Goal: Task Accomplishment & Management: Use online tool/utility

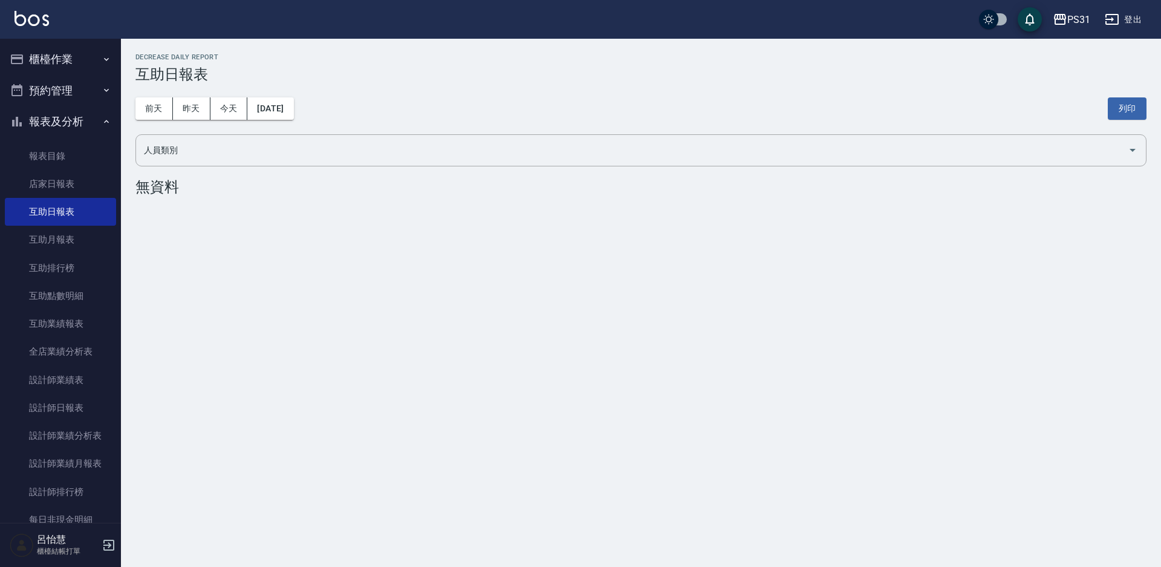
click at [41, 63] on button "櫃檯作業" at bounding box center [60, 59] width 111 height 31
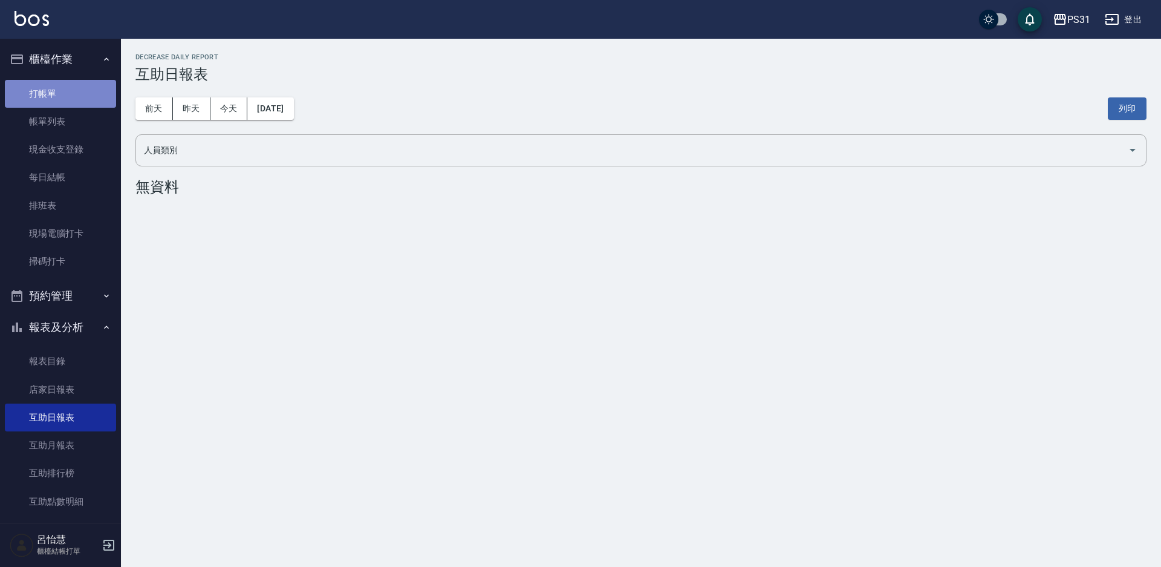
click at [65, 94] on link "打帳單" at bounding box center [60, 94] width 111 height 28
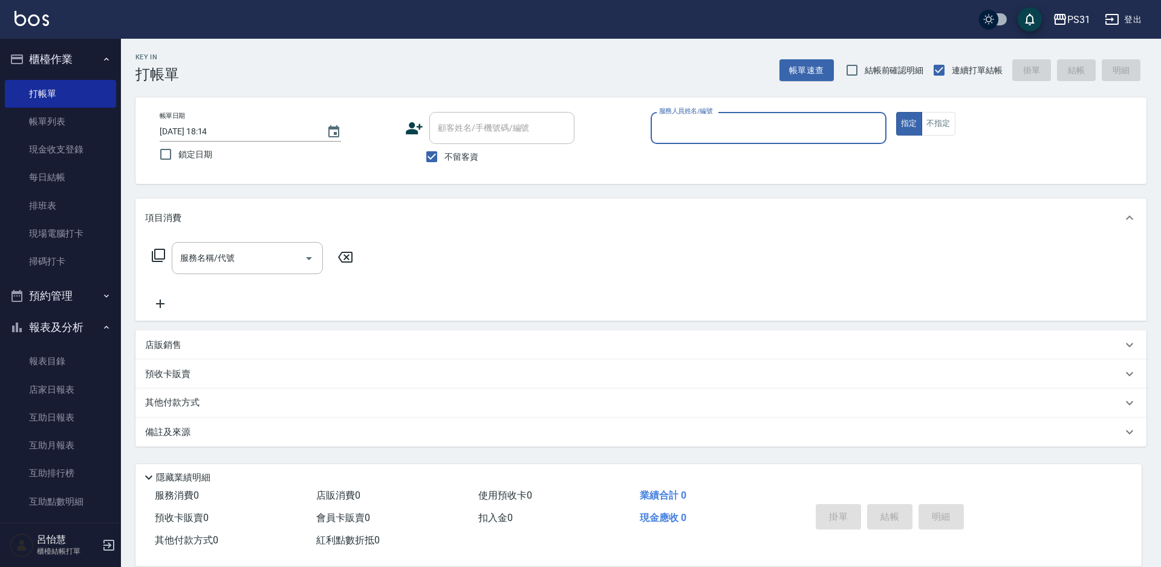
click at [73, 317] on button "報表及分析" at bounding box center [60, 326] width 111 height 31
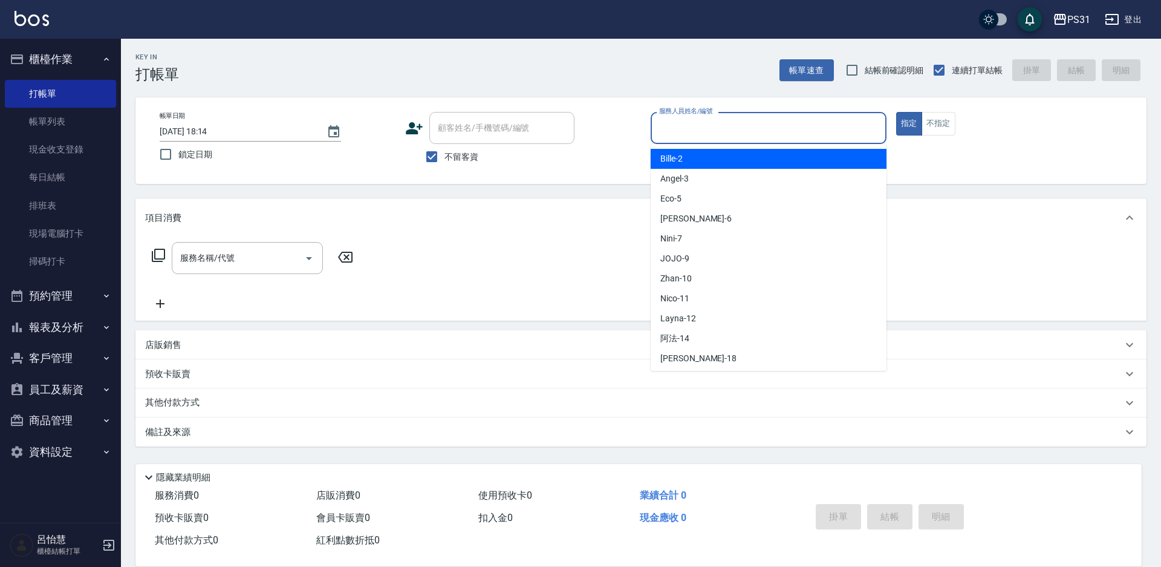
click at [761, 130] on input "服務人員姓名/編號" at bounding box center [768, 127] width 225 height 21
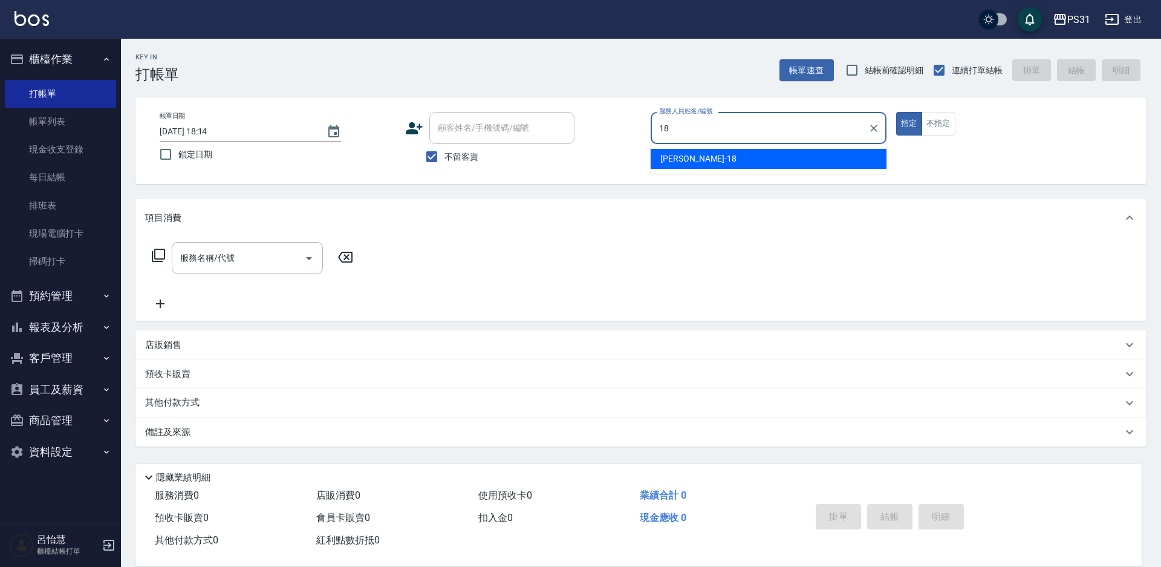
type input "18"
type button "true"
type input "[PERSON_NAME]-18"
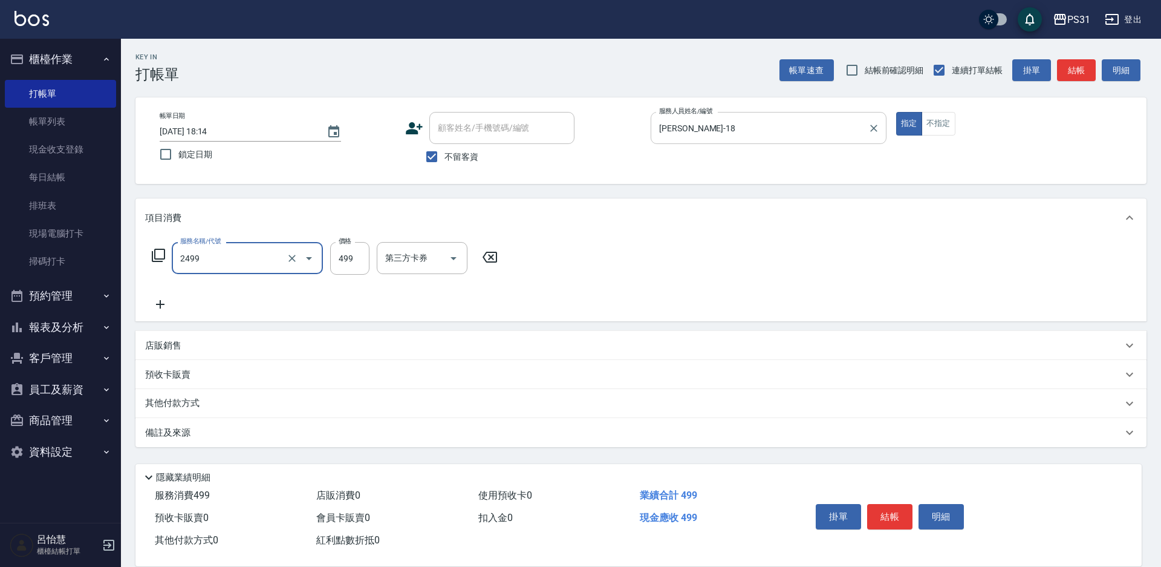
type input "499洗剪套餐(2499)"
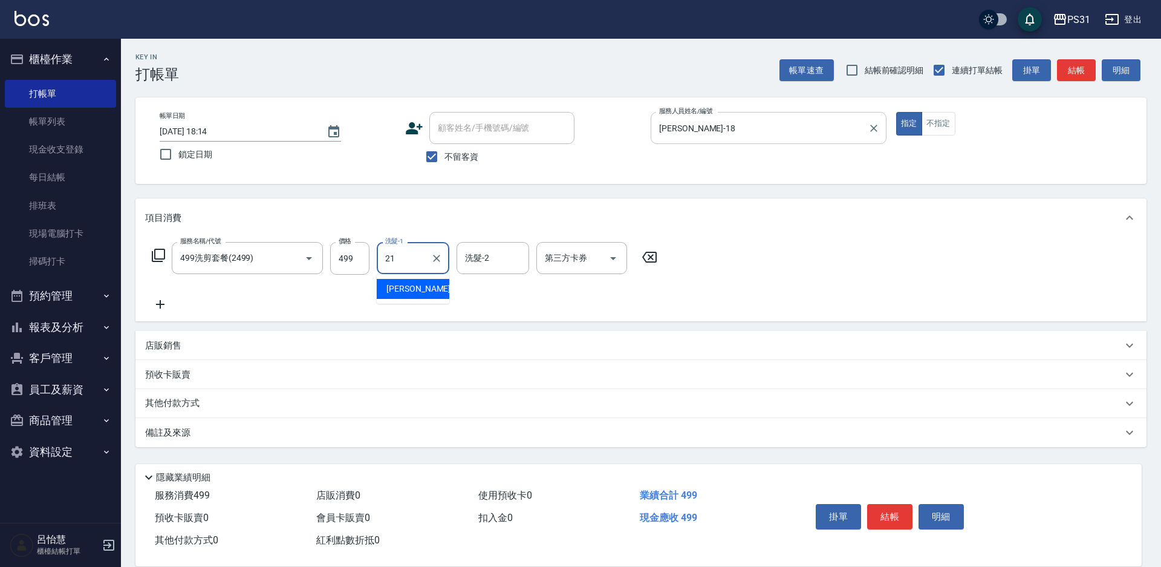
type input "[PERSON_NAME]-21"
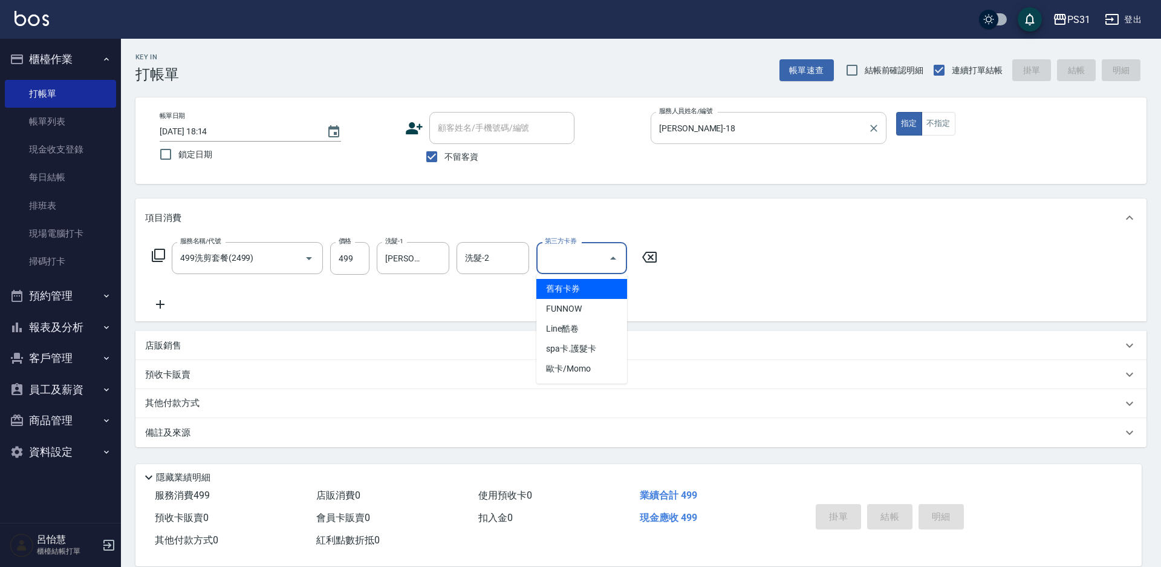
type input "舊有卡券"
type input "[DATE] 18:15"
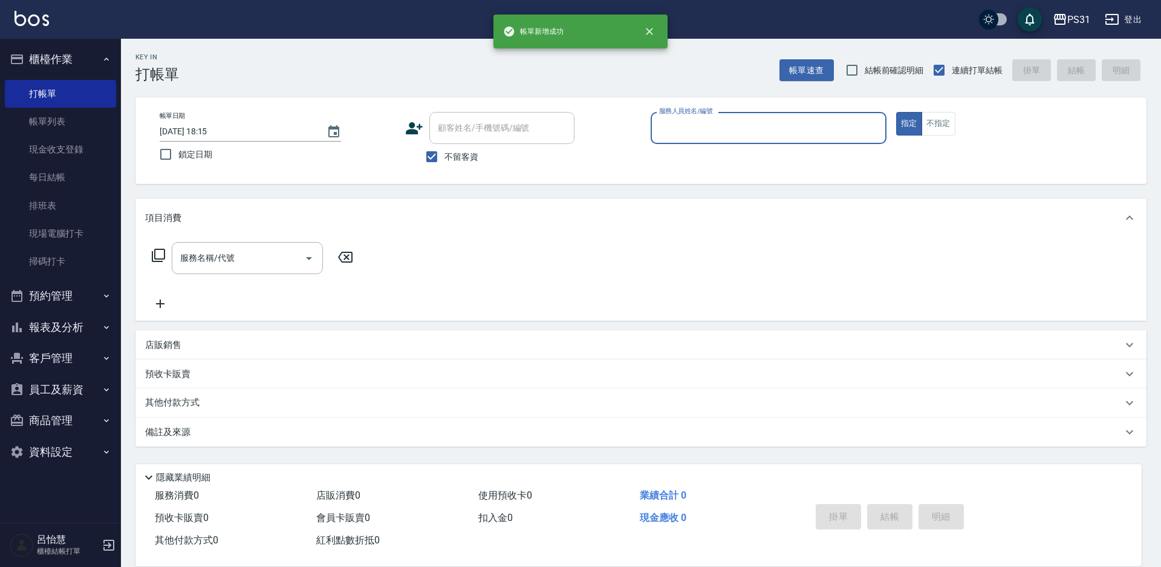
click at [896, 112] on button "指定" at bounding box center [909, 124] width 26 height 24
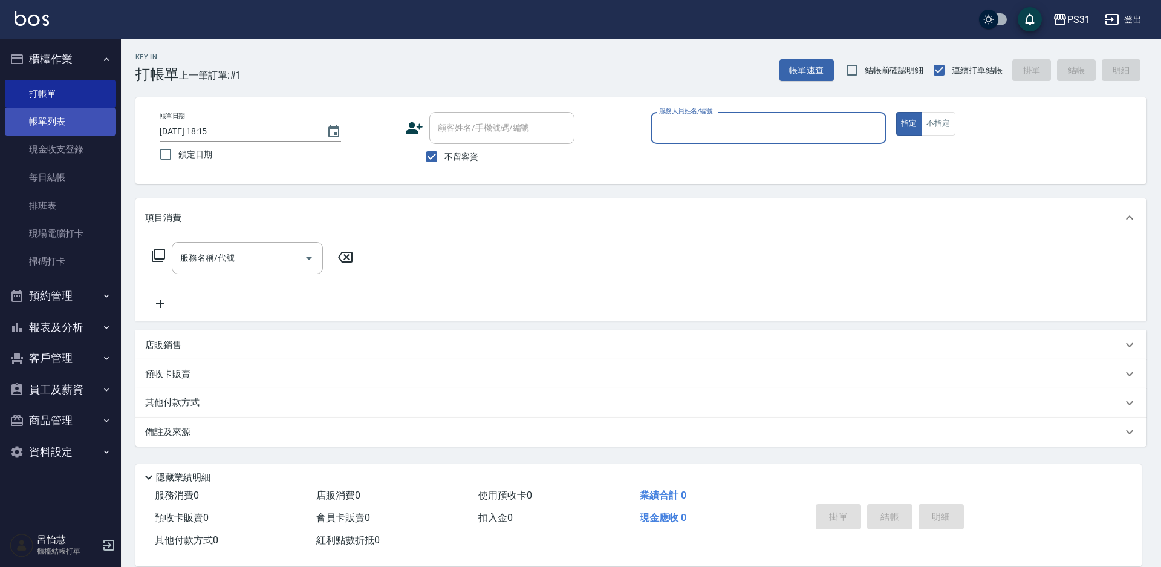
click at [28, 117] on link "帳單列表" at bounding box center [60, 122] width 111 height 28
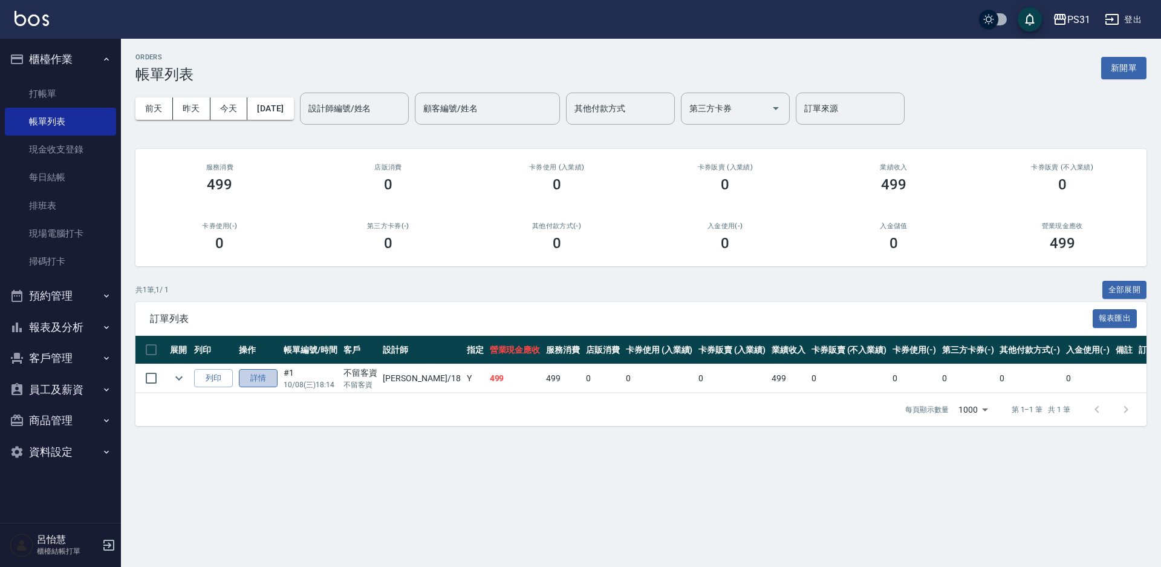
click at [261, 381] on link "詳情" at bounding box center [258, 378] width 39 height 19
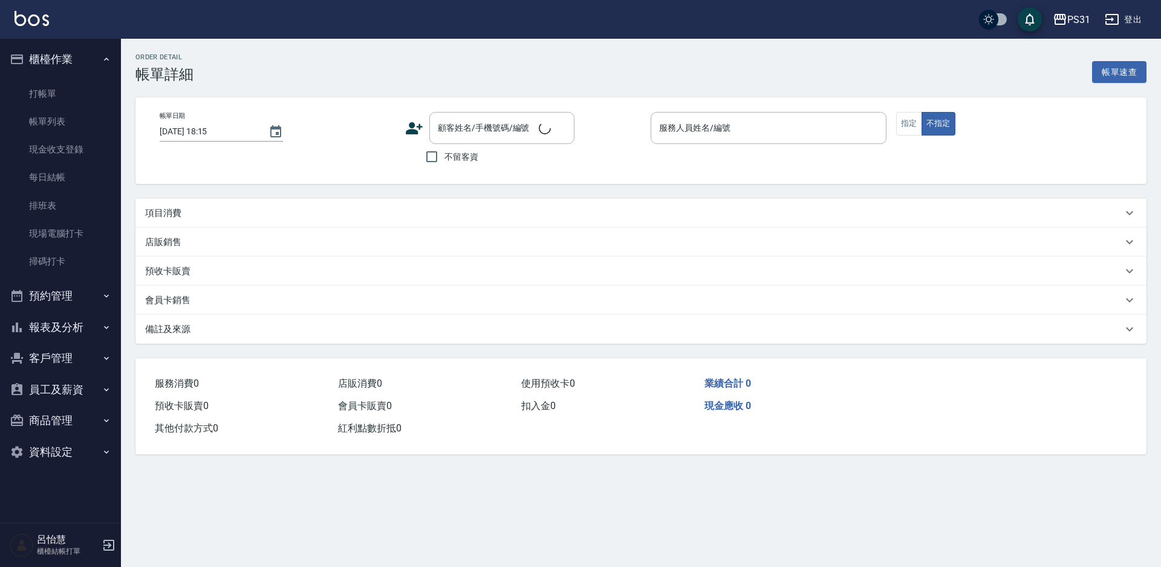
type input "[DATE] 18:14"
checkbox input "true"
type input "[PERSON_NAME]-18"
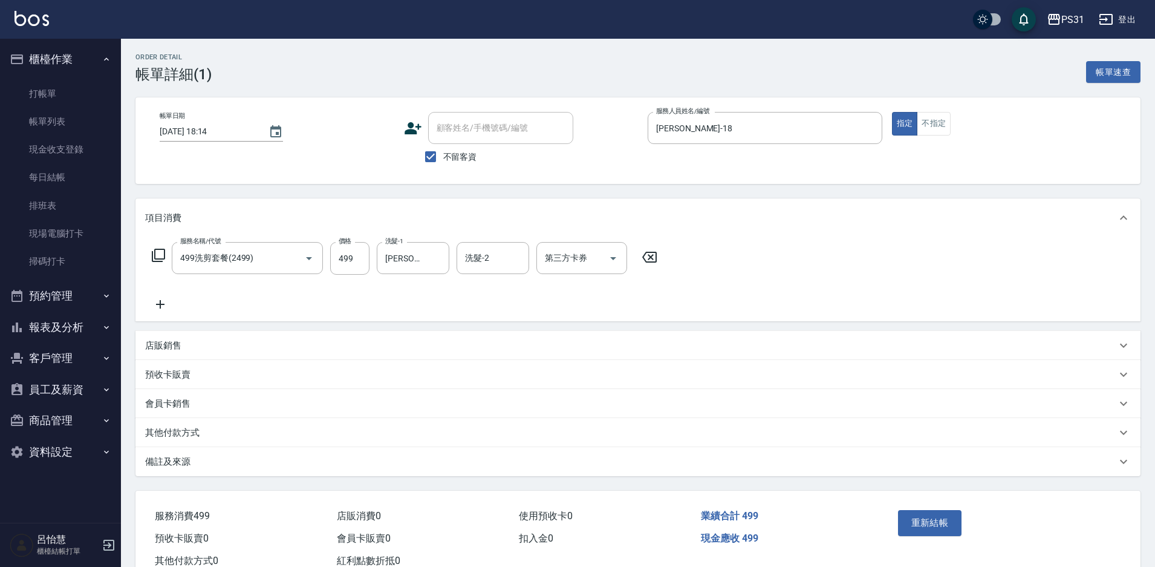
type input "499洗剪套餐(2499)"
click at [39, 87] on link "打帳單" at bounding box center [60, 94] width 111 height 28
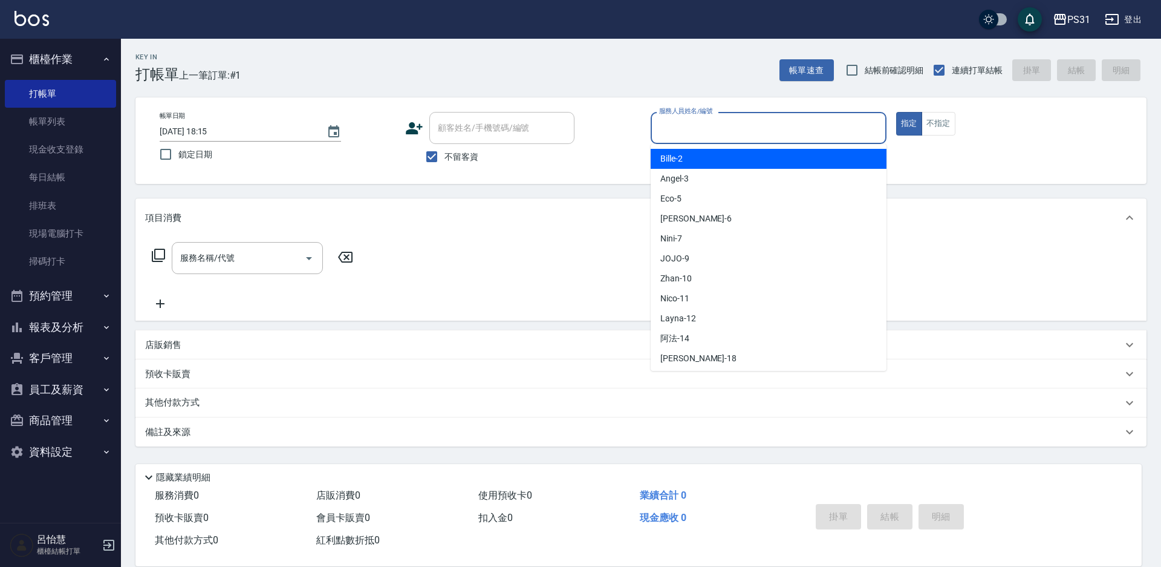
click at [688, 122] on input "服務人員姓名/編號" at bounding box center [768, 127] width 225 height 21
type input "Eco-5"
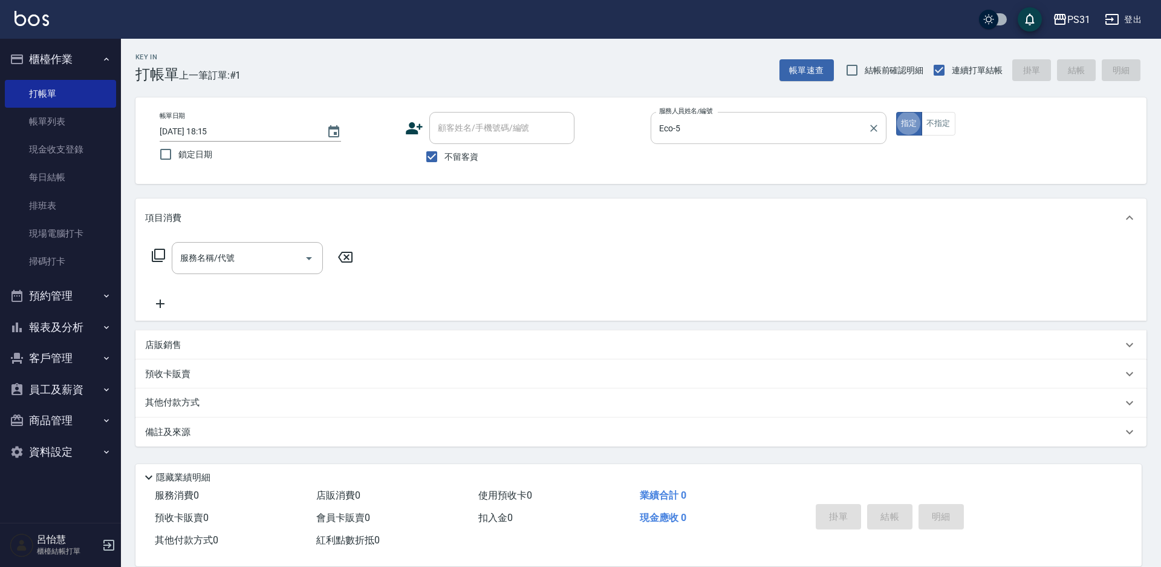
type button "true"
click at [942, 121] on button "不指定" at bounding box center [938, 124] width 34 height 24
click at [266, 264] on input "服務名稱/代號" at bounding box center [238, 257] width 122 height 21
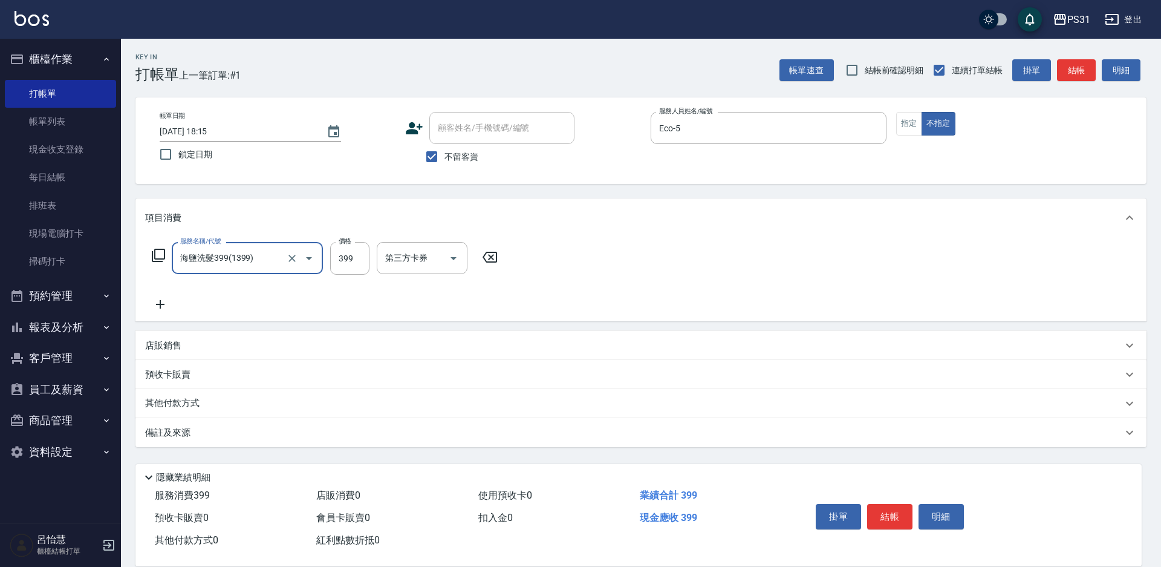
type input "海鹽洗髮399(1399)"
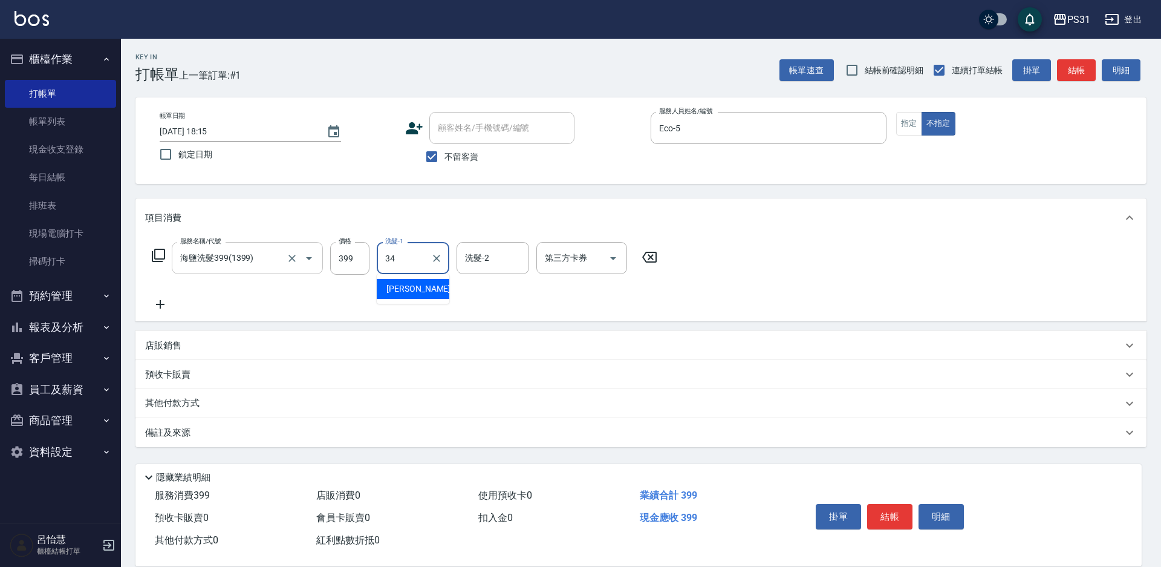
type input "[PERSON_NAME]-34"
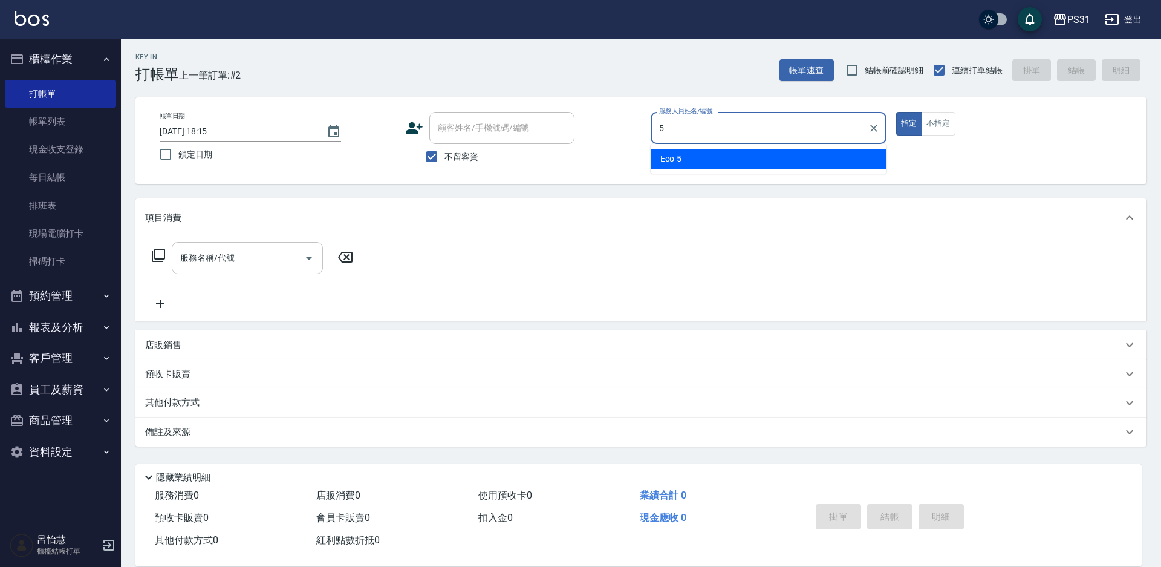
type input "Eco-5"
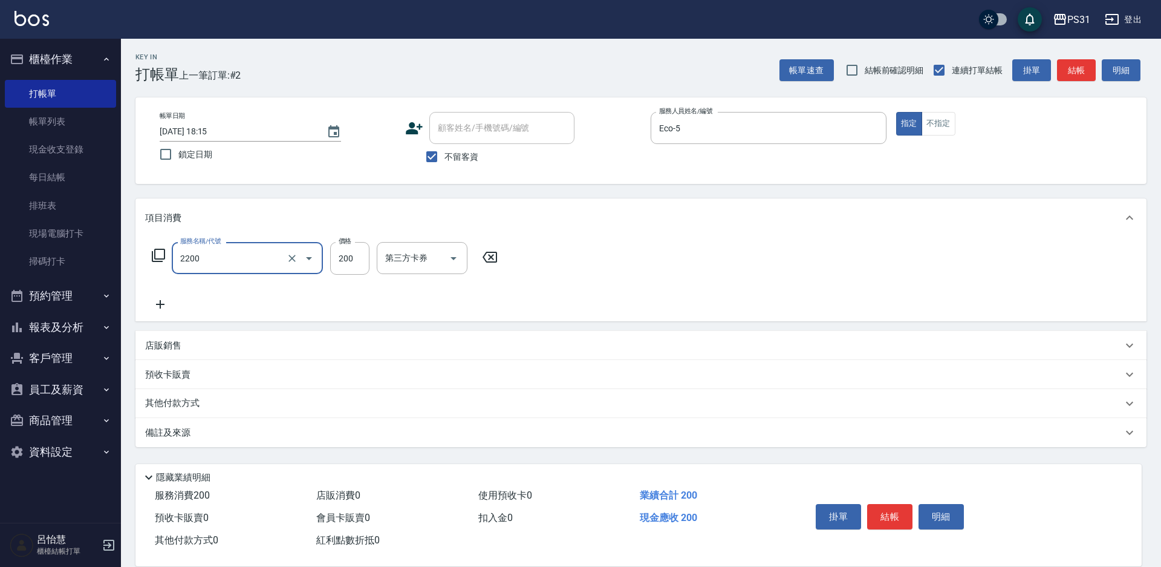
type input "剪髮200(2200)"
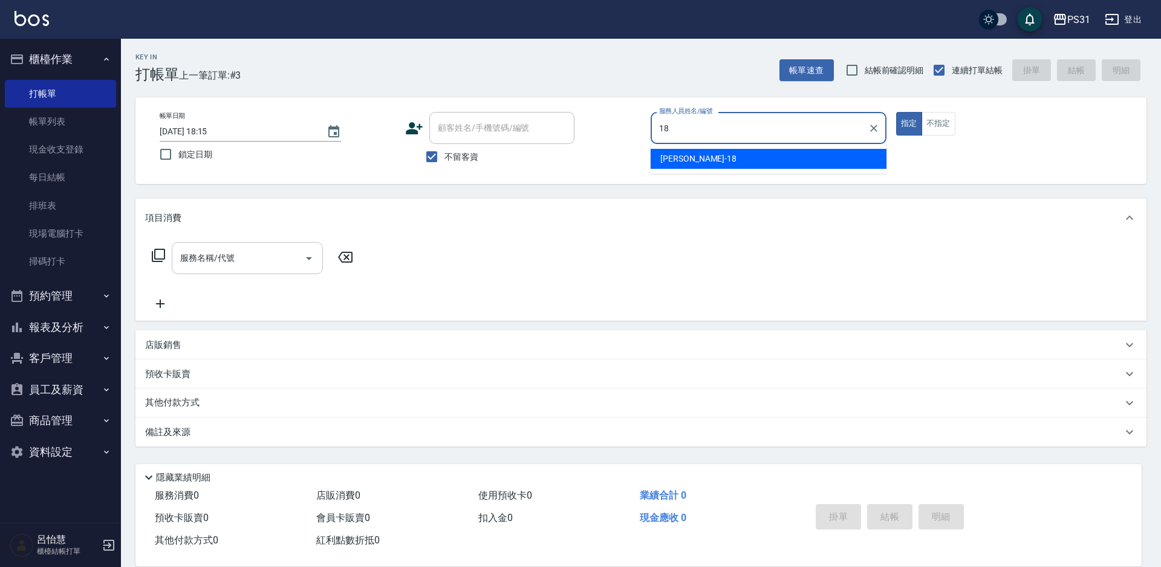
type input "[PERSON_NAME]-18"
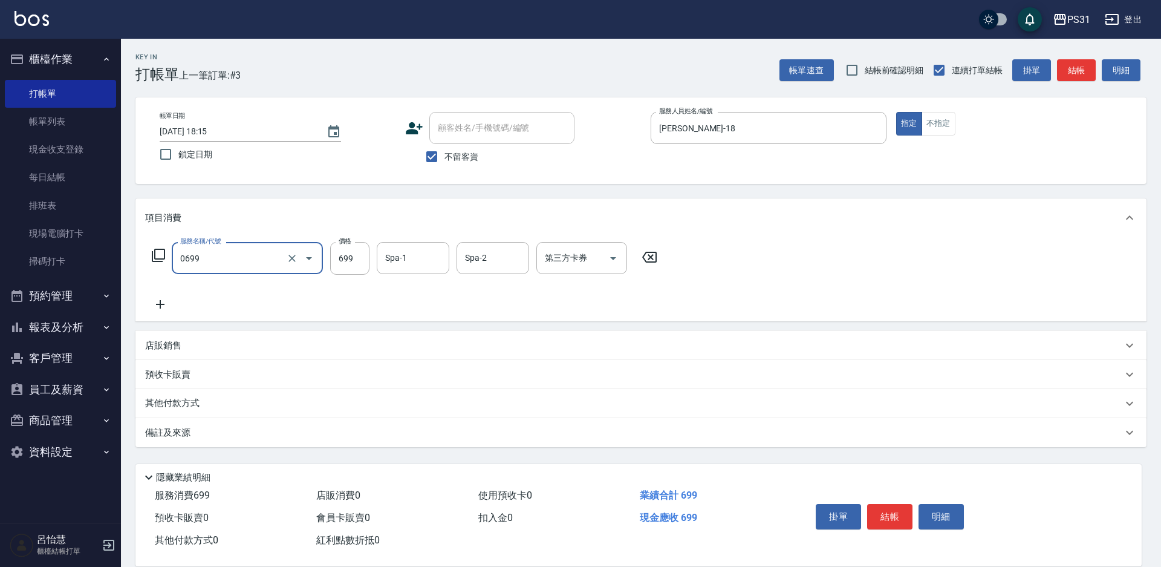
type input "精油699(0699)"
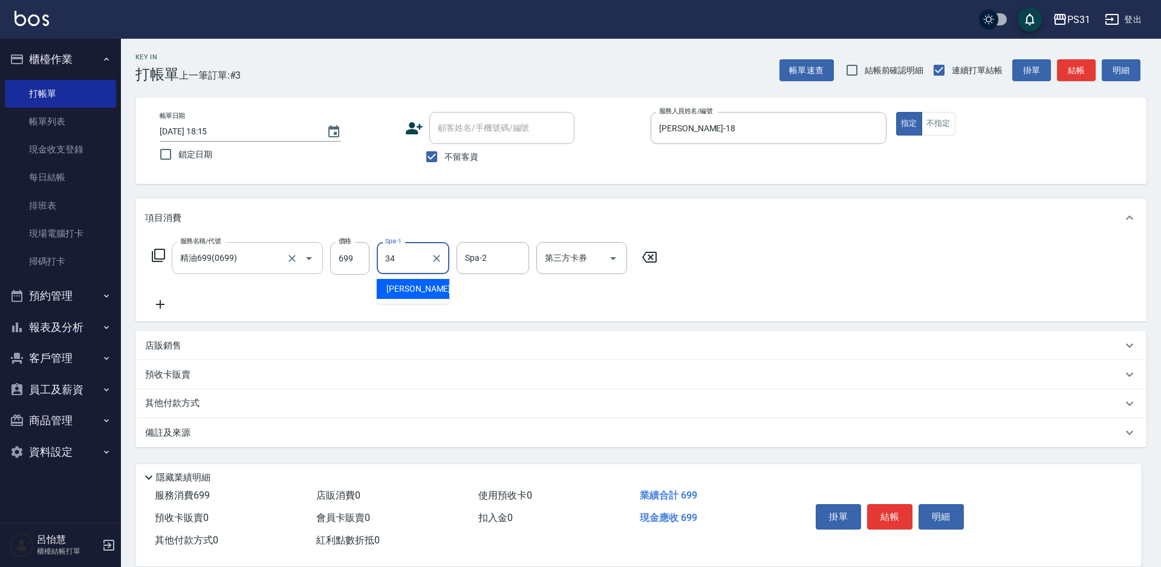
type input "[PERSON_NAME]-34"
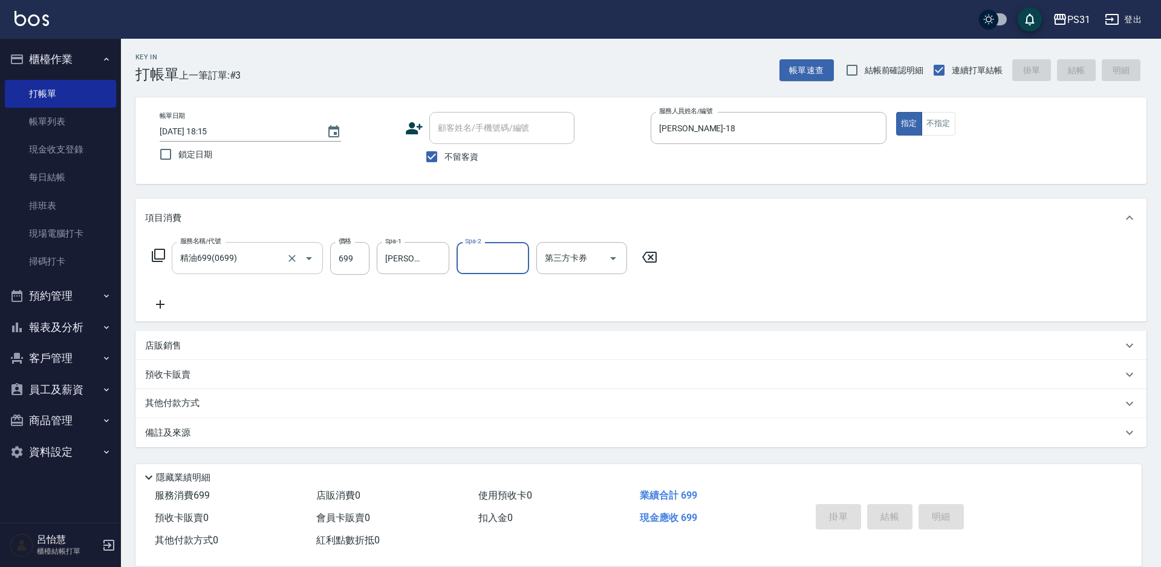
type input "[DATE] 18:16"
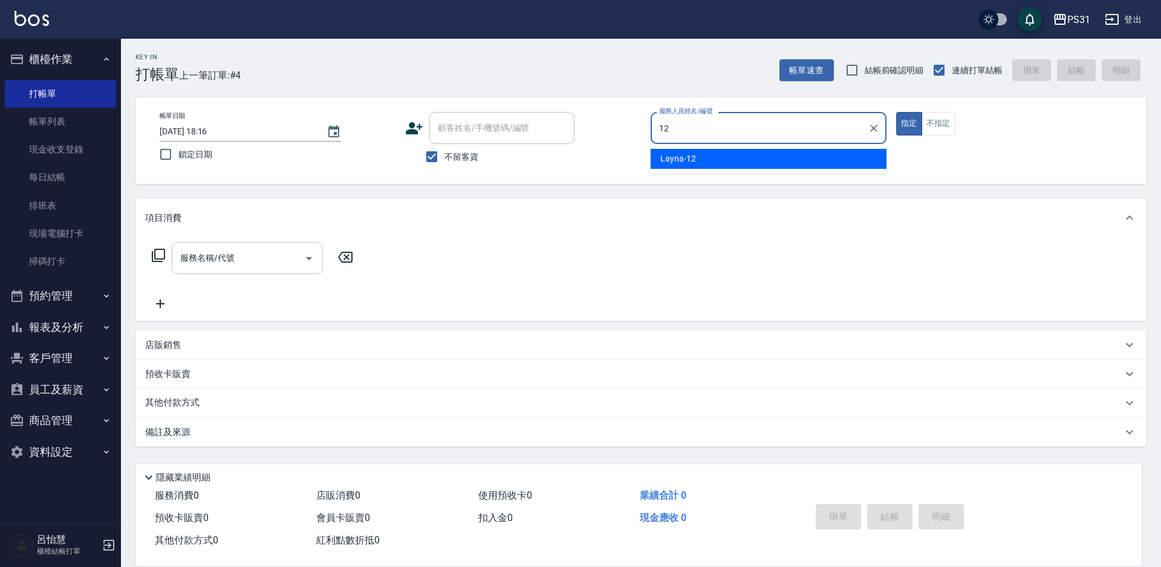
type input "Layna-12"
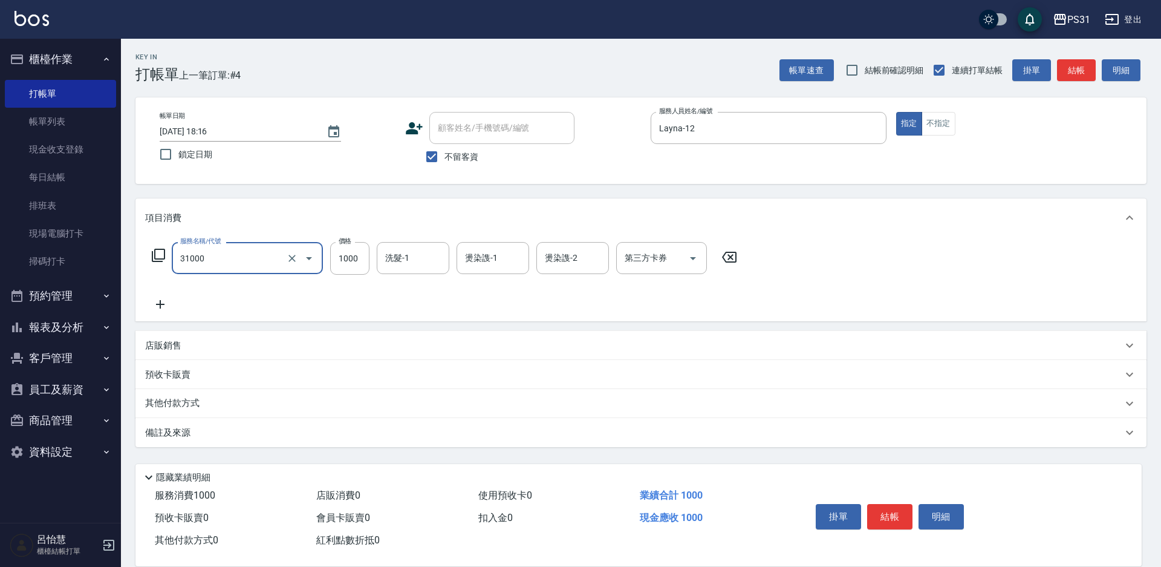
type input "燙髮1000(31000)"
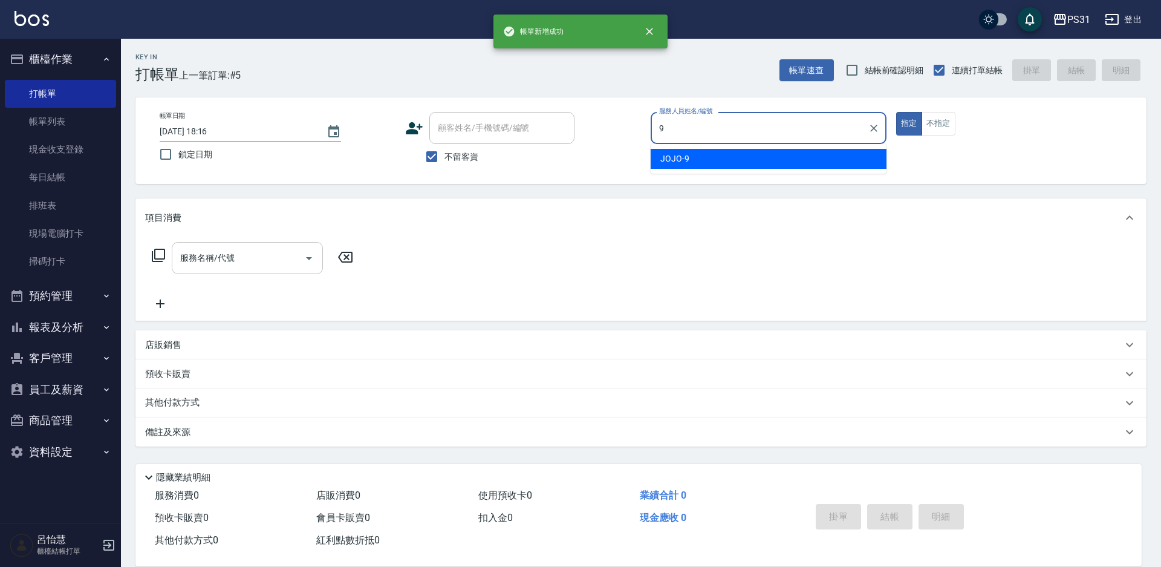
type input "JOJO-9"
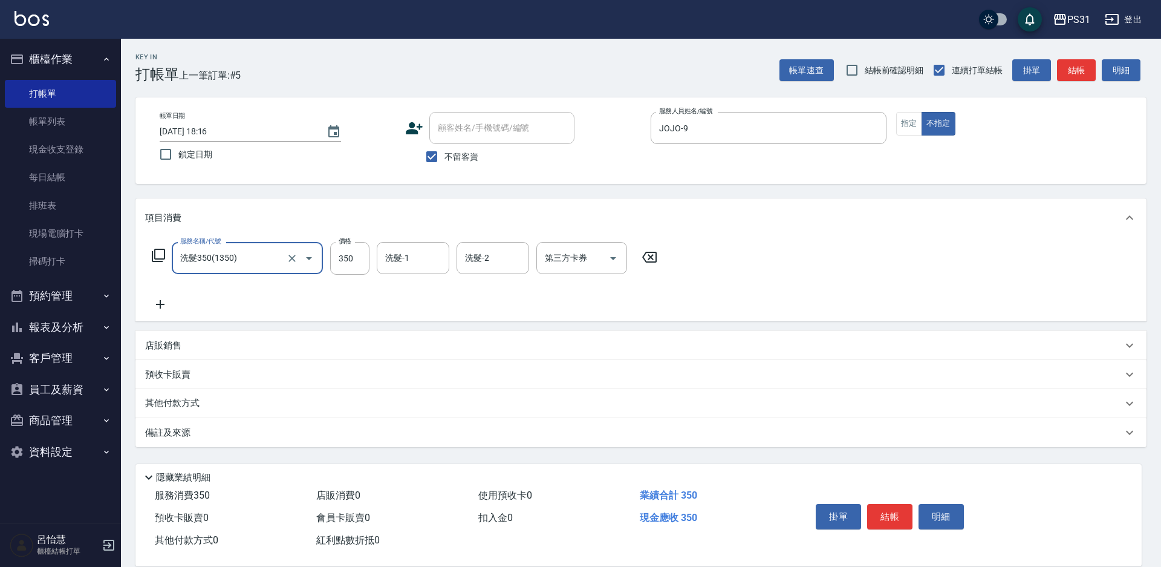
type input "洗髮350(1350)"
type input "豆豆-43"
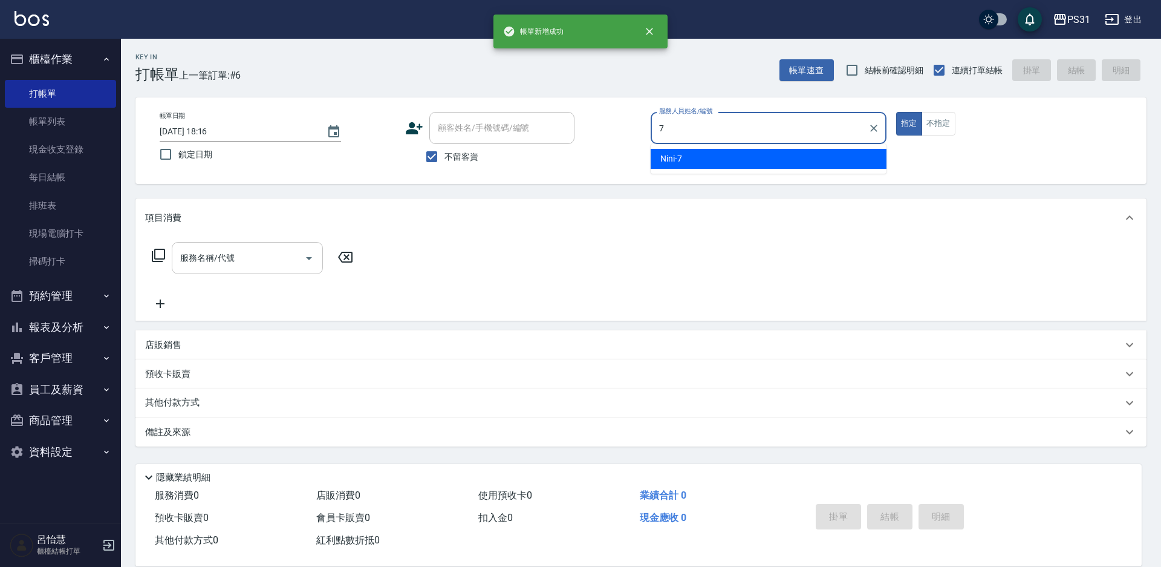
type input "Nini-7"
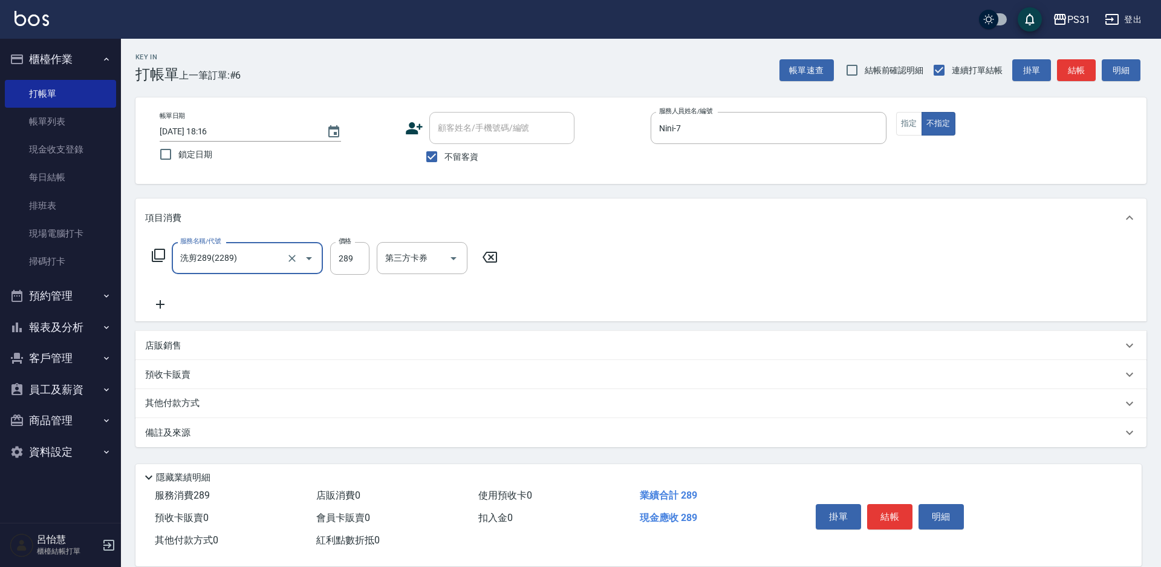
type input "洗剪289(2289)"
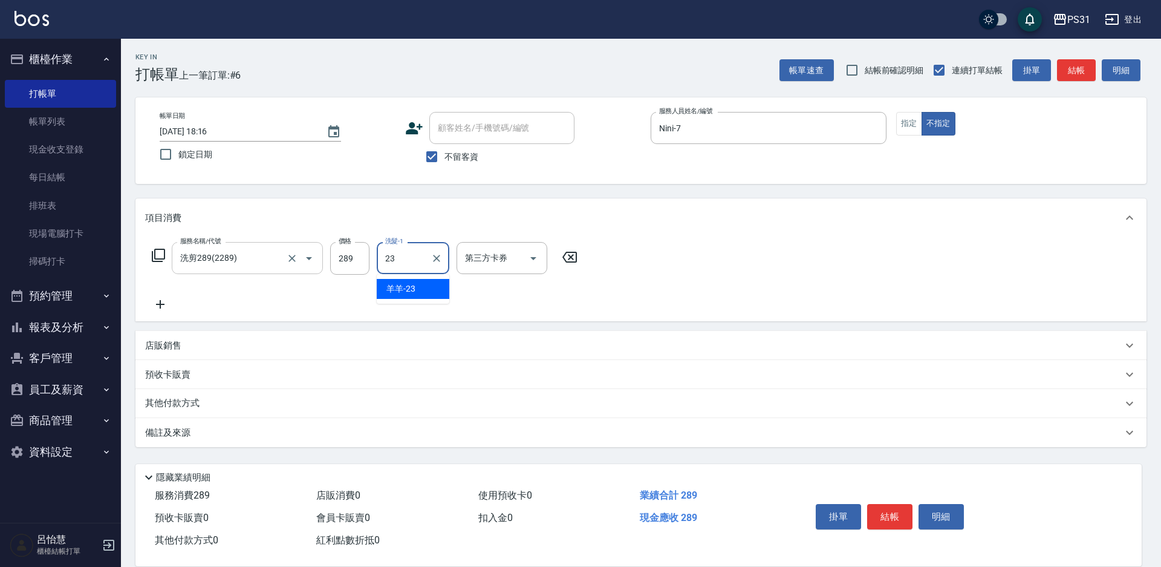
type input "羊羊-23"
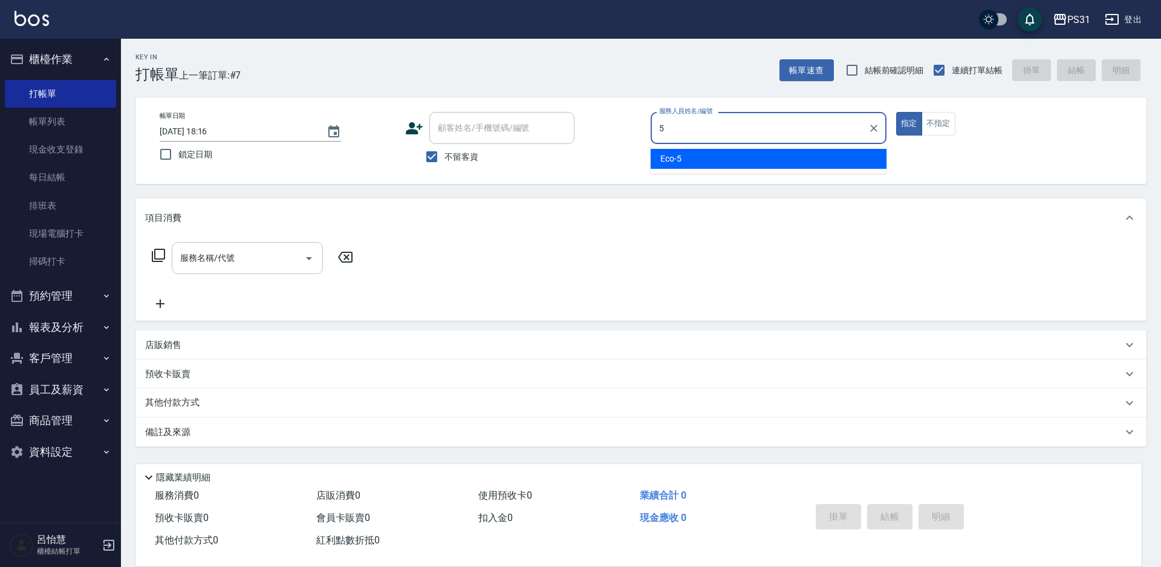
type input "Eco-5"
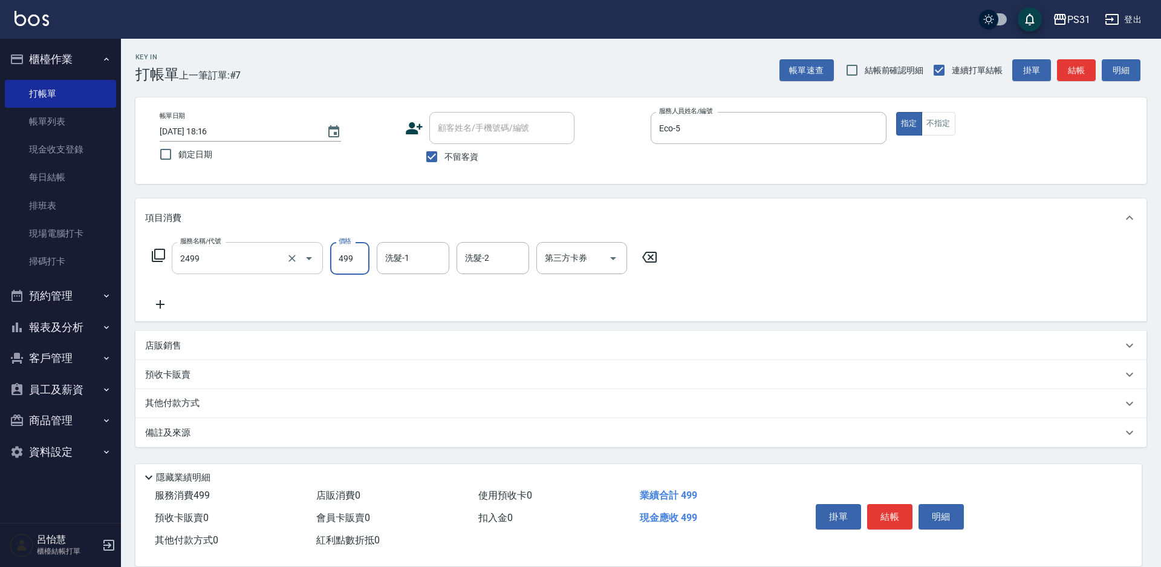
type input "499洗剪套餐(2499)"
type input "[PERSON_NAME]-21"
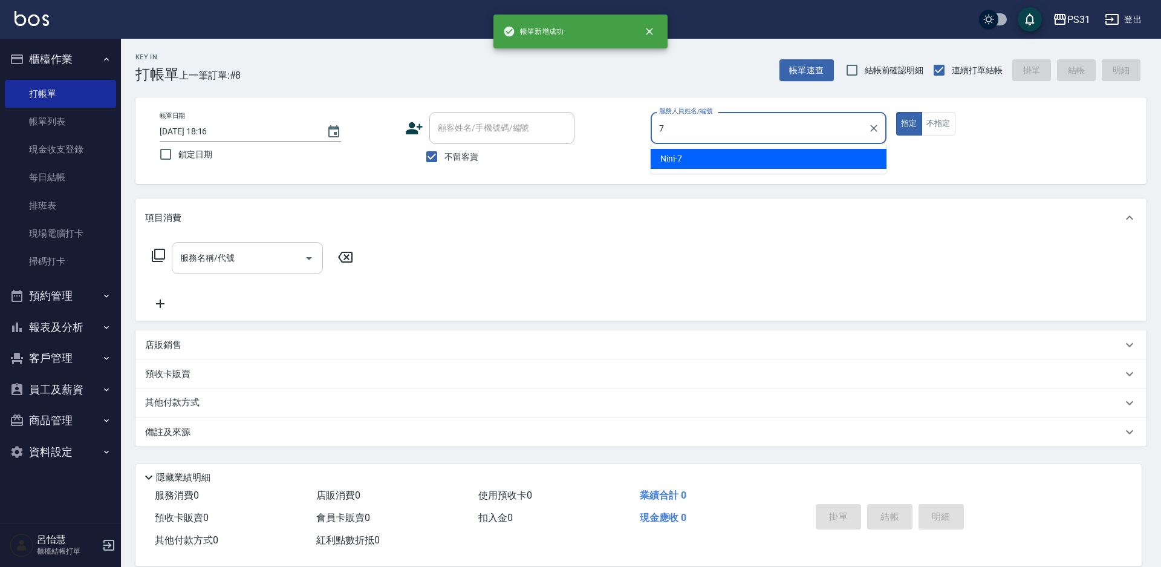
type input "Nini-7"
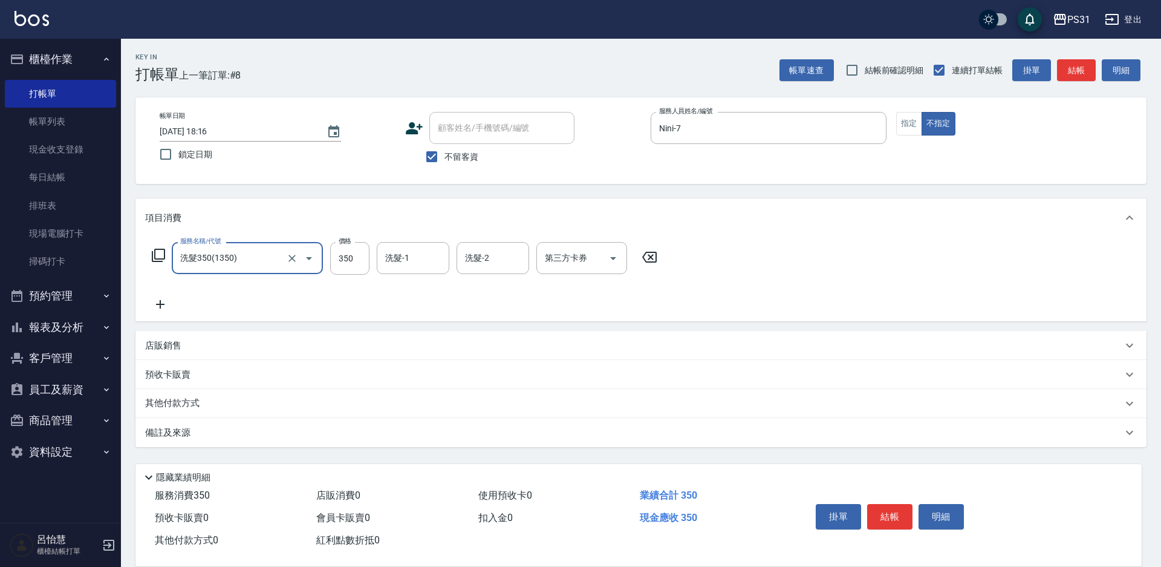
type input "洗髮350(1350)"
type input "350"
type input "羊羊-23"
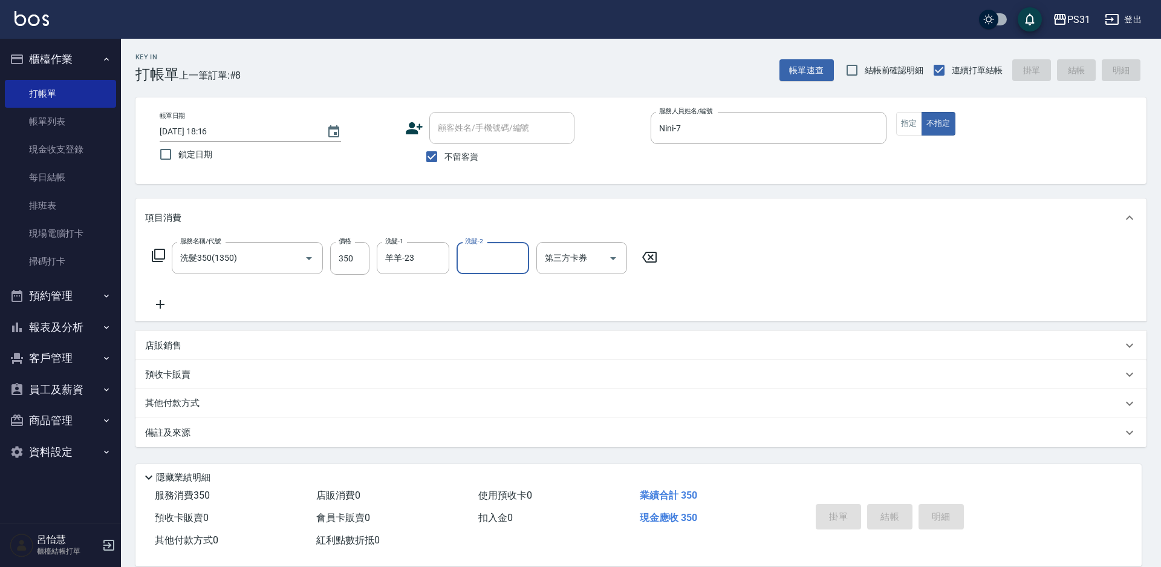
type input "[DATE] 18:17"
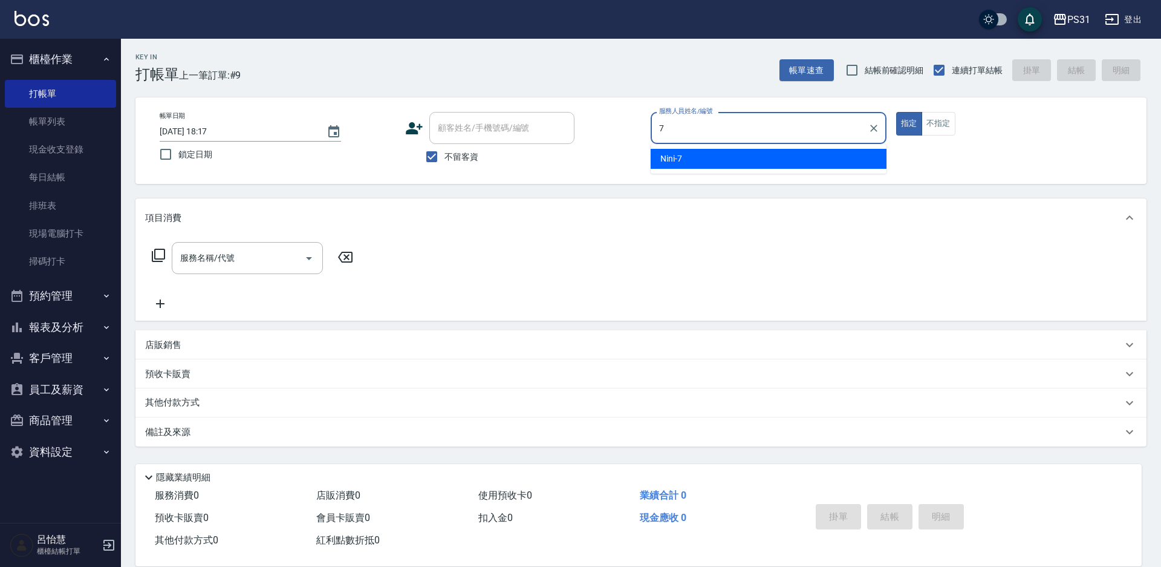
type input "Nini-7"
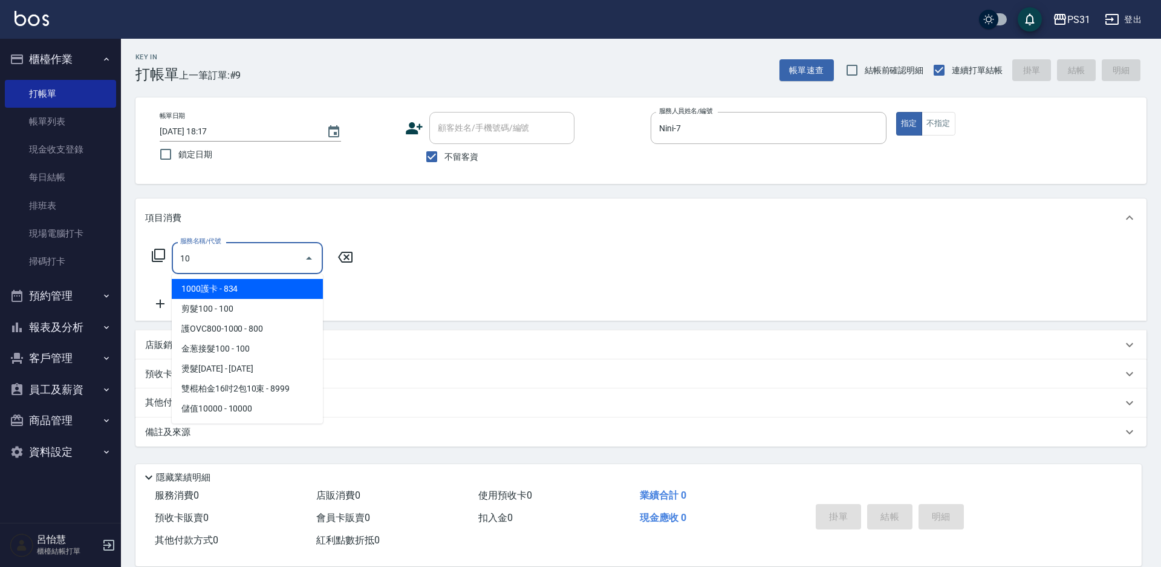
type input "1"
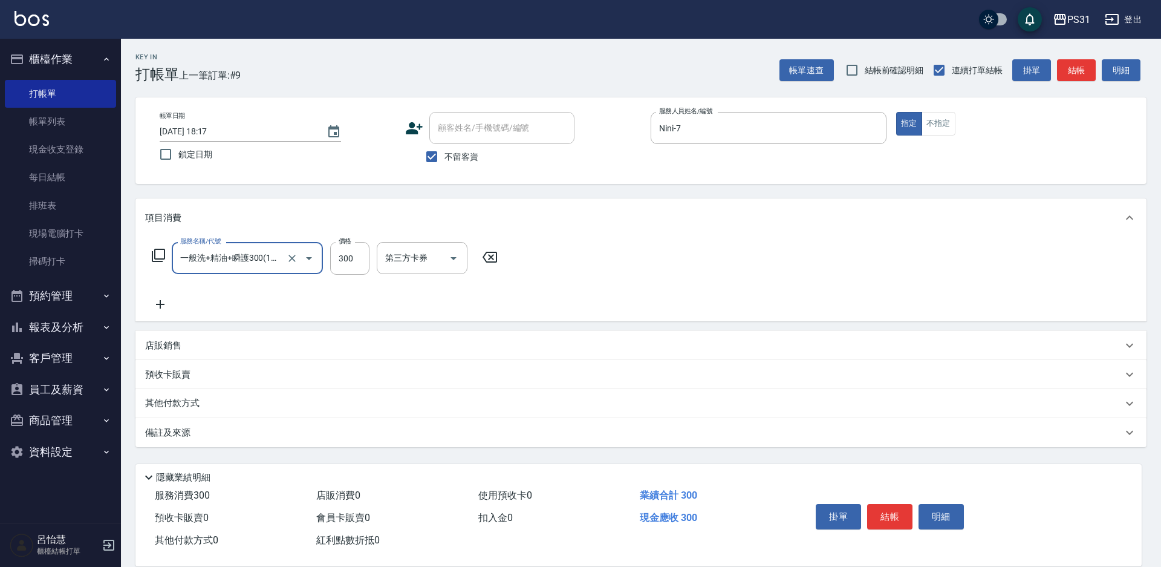
type input "一般洗+精油+瞬護300(1300)"
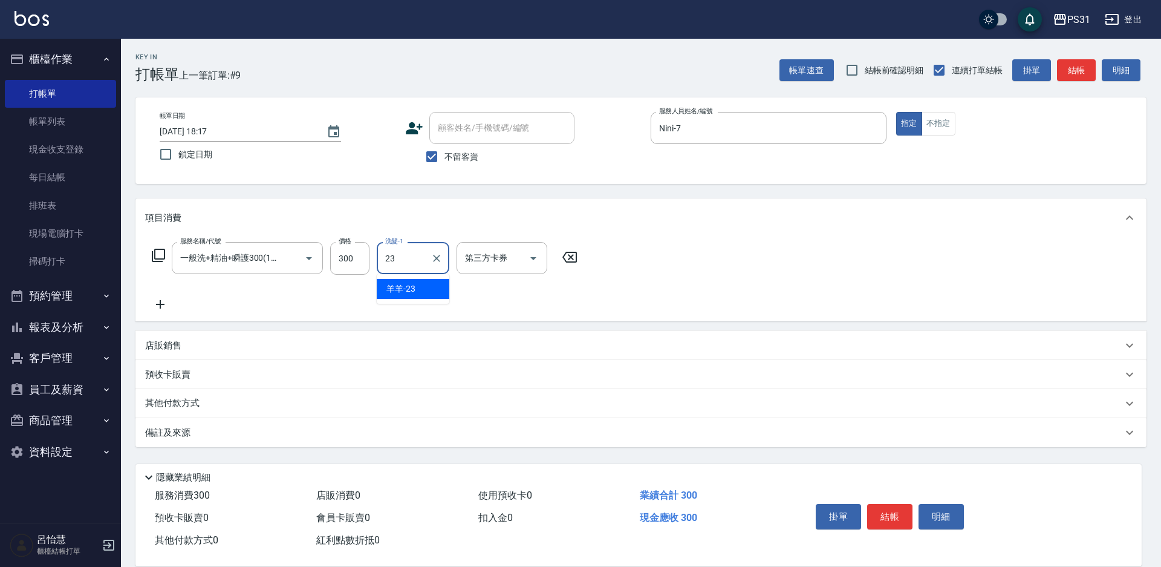
type input "羊羊-23"
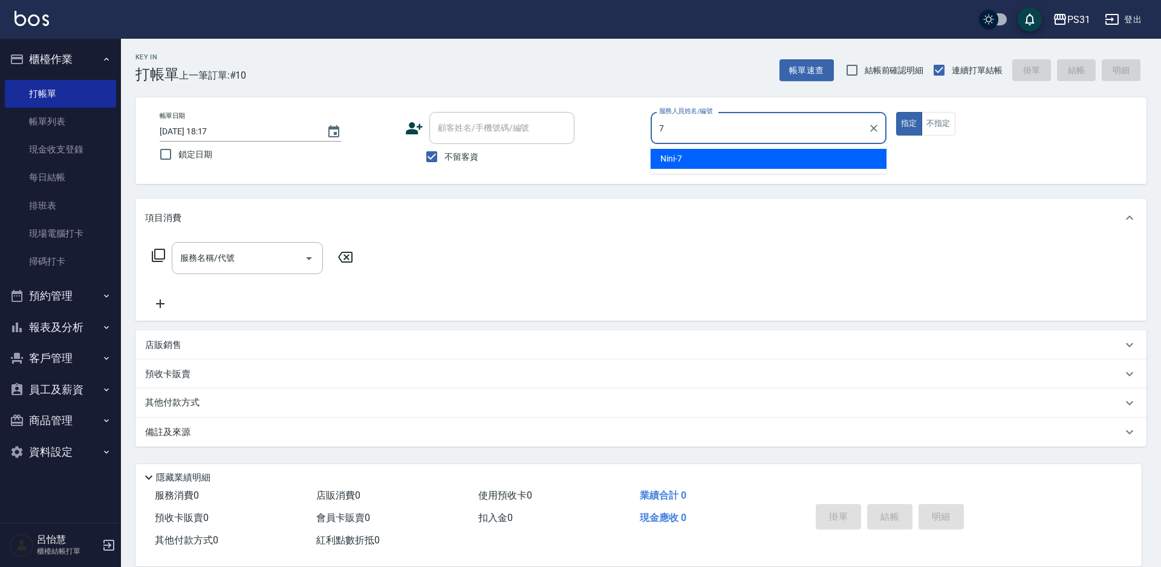
type input "Nini-7"
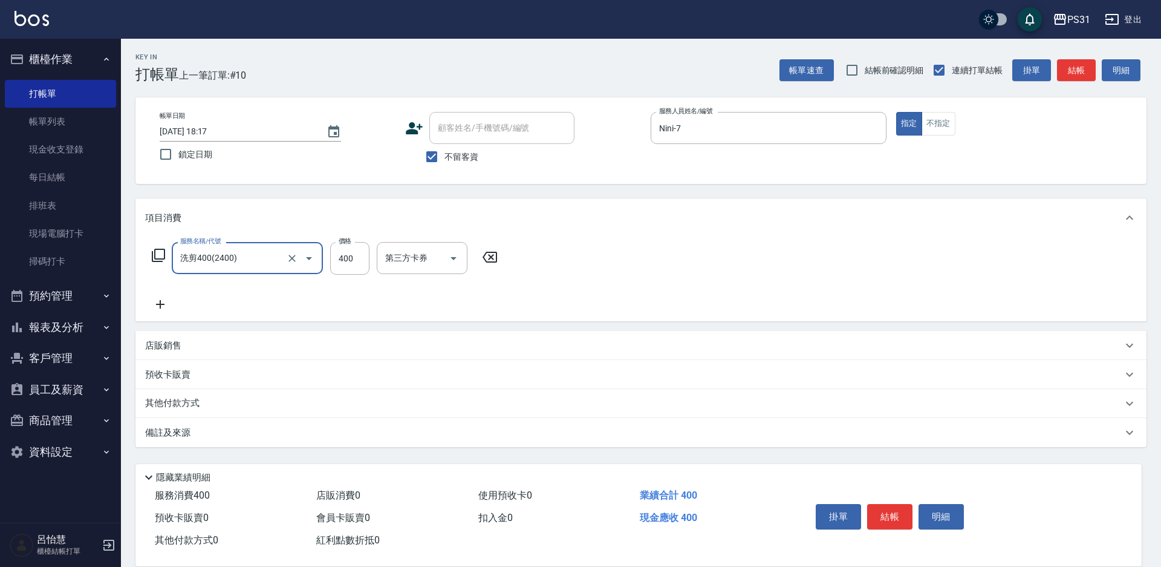
type input "洗剪400(2400)"
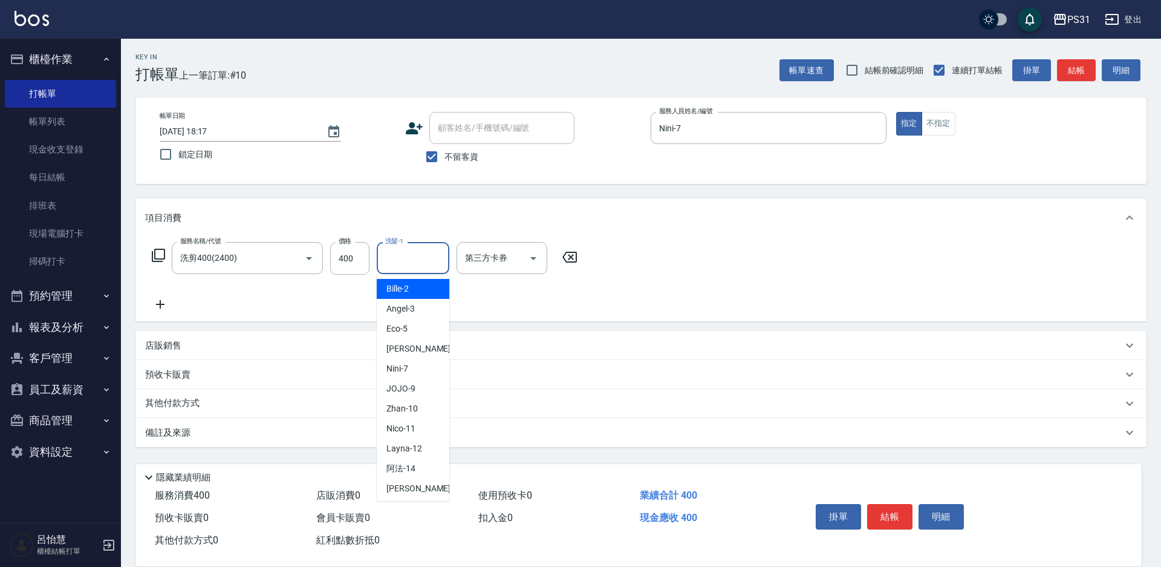
click at [416, 261] on input "洗髮-1" at bounding box center [413, 257] width 62 height 21
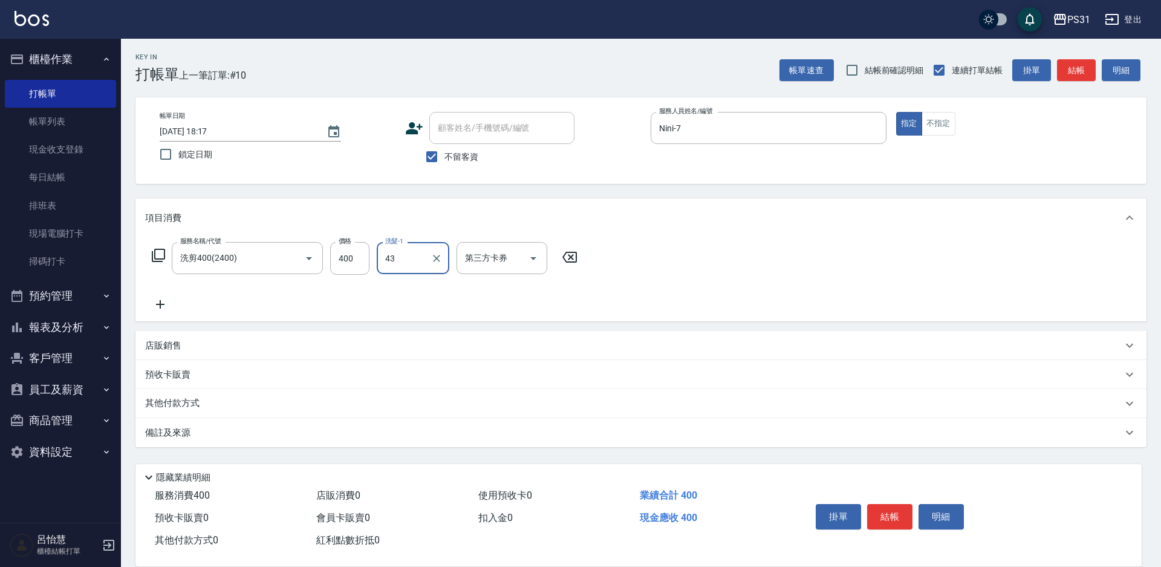
type input "豆豆-43"
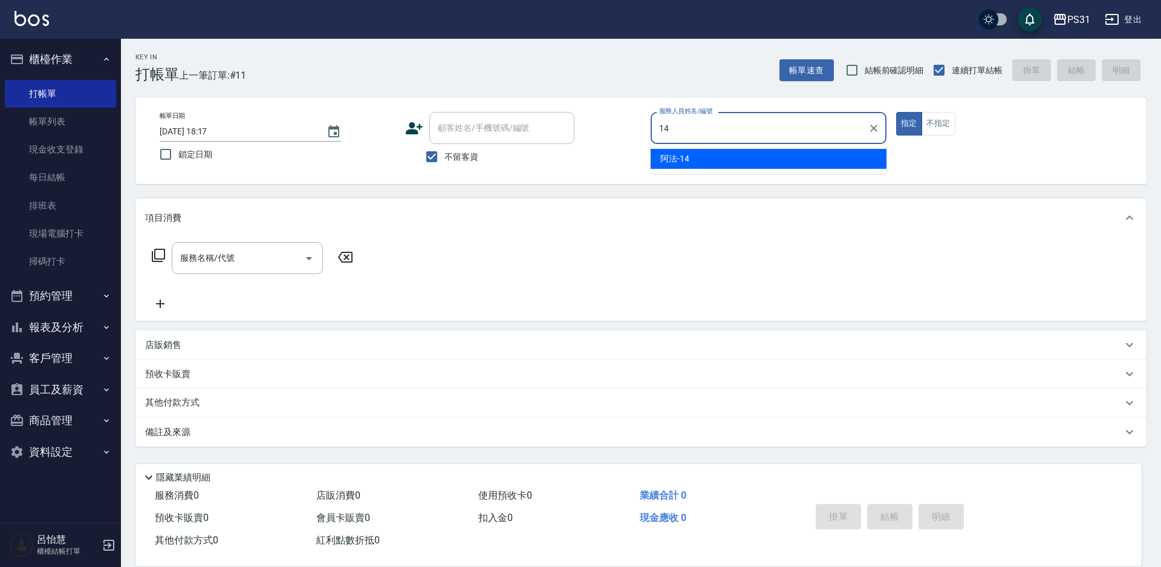
type input "[DEMOGRAPHIC_DATA]-14"
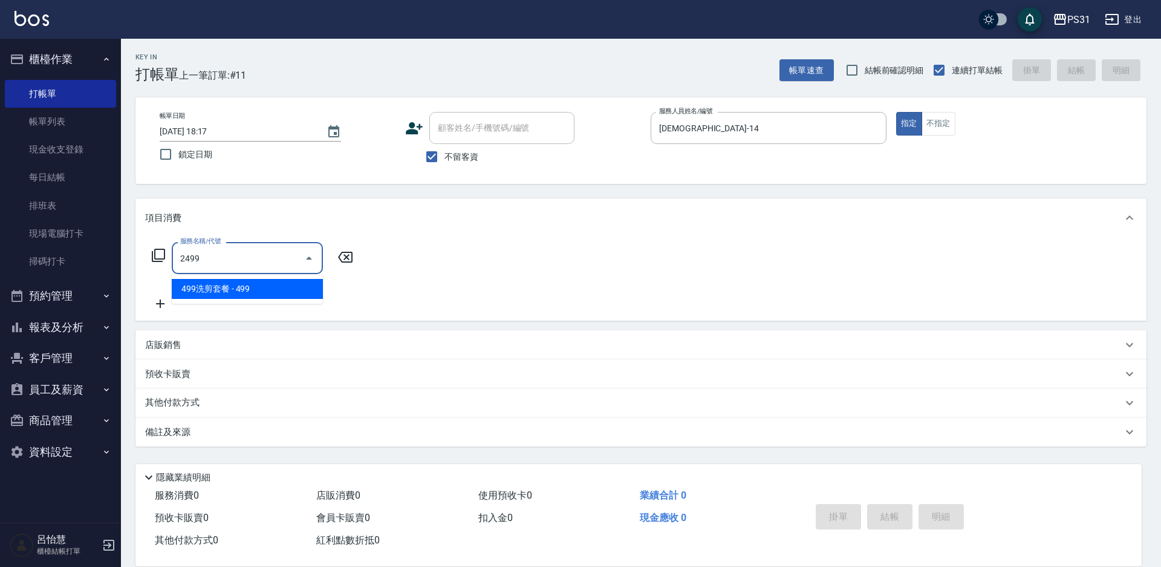
type input "499洗剪套餐(2499)"
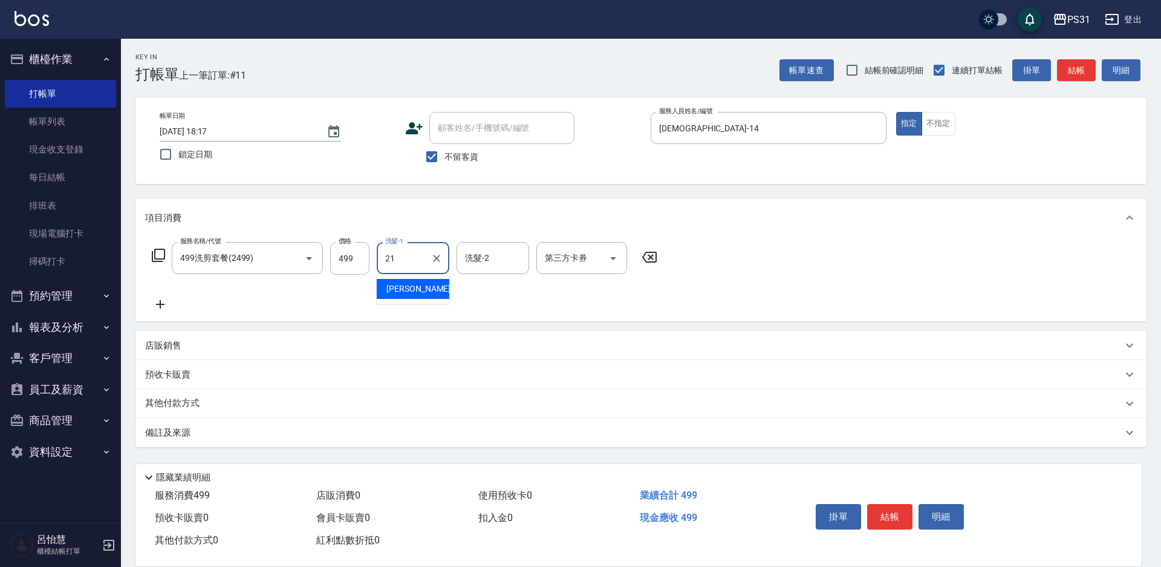
type input "[PERSON_NAME]-21"
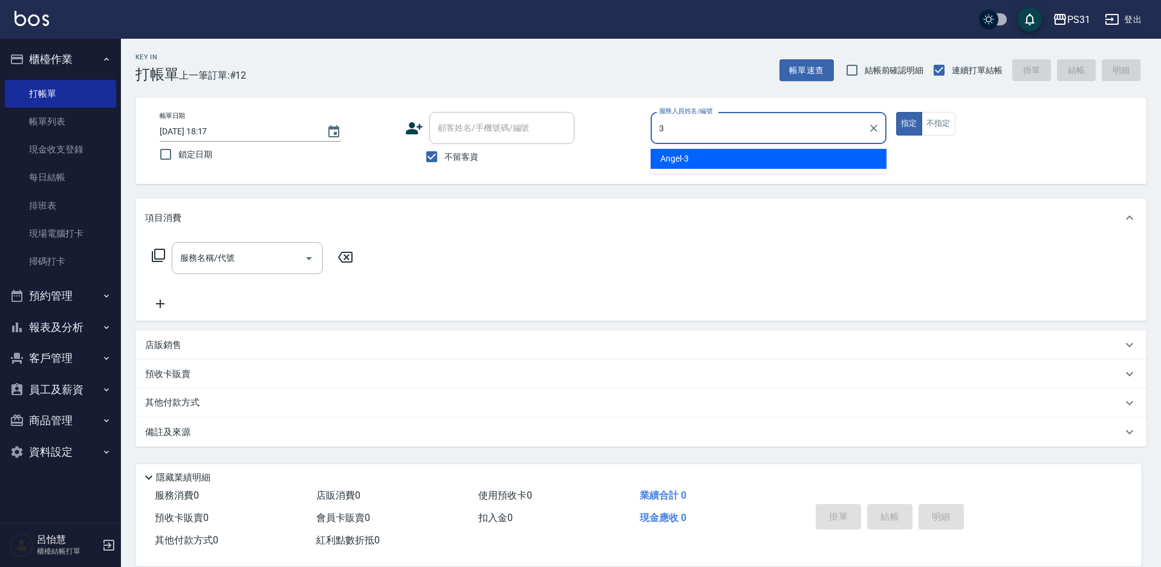
type input "[PERSON_NAME]-3"
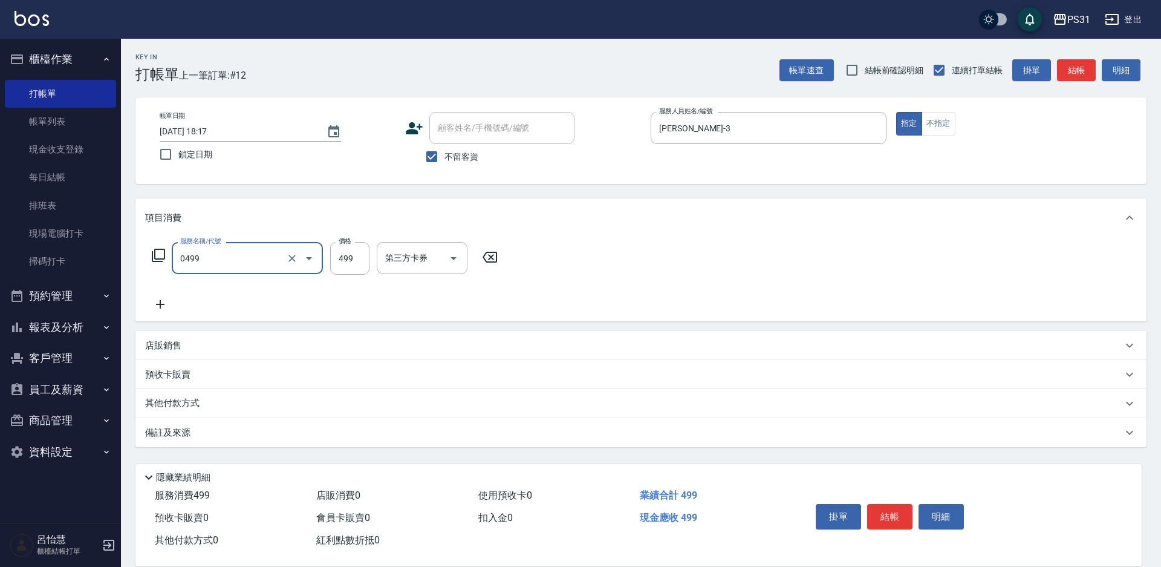
type input "[PERSON_NAME]spa(0499)"
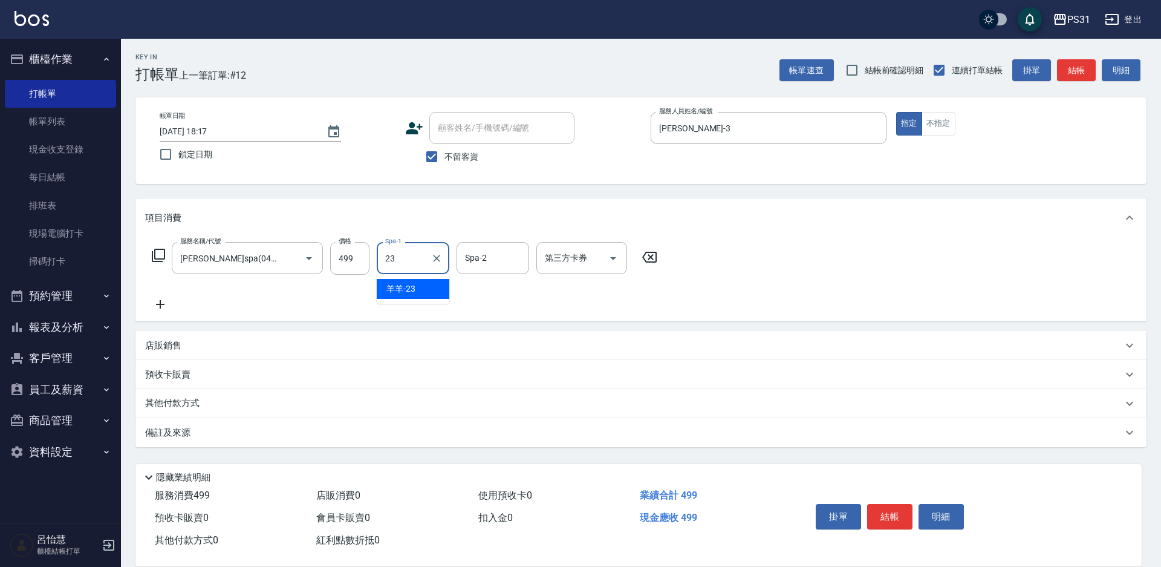
type input "羊羊-23"
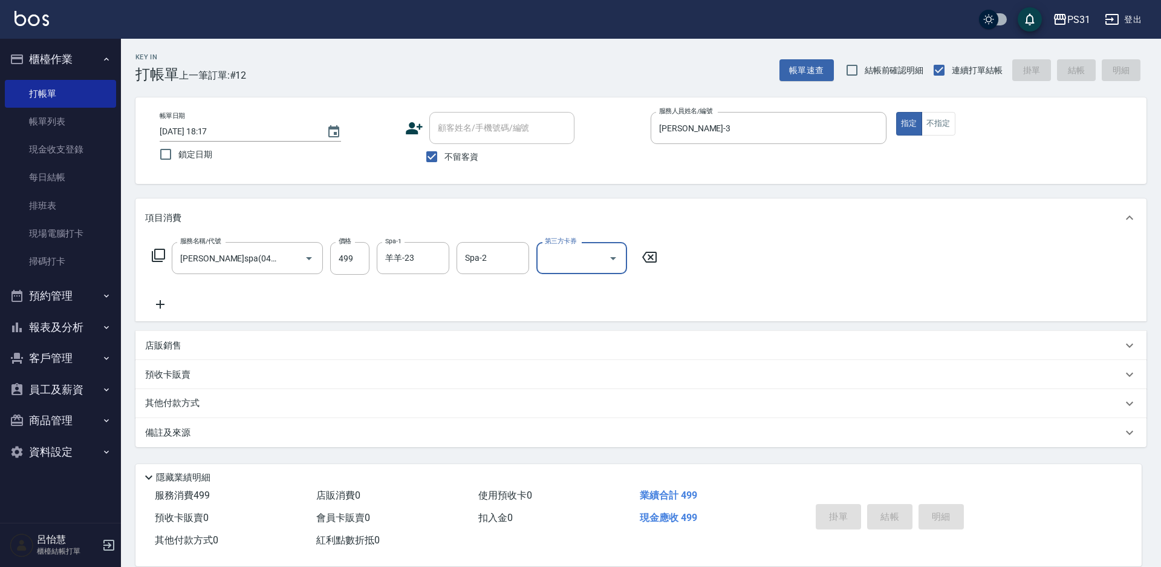
type input "[DATE] 18:18"
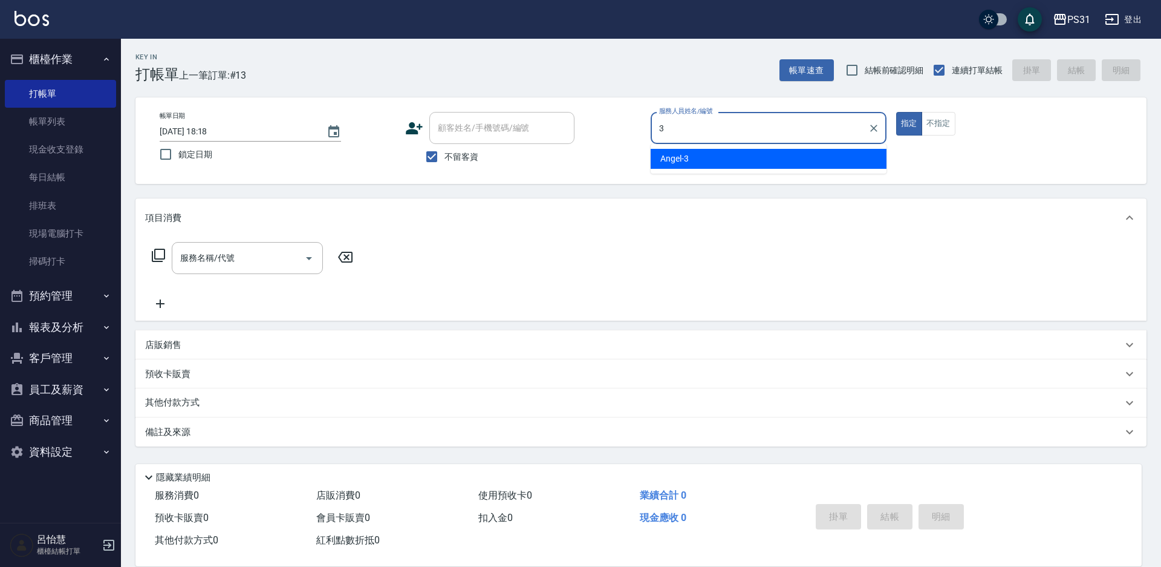
type input "[PERSON_NAME]-3"
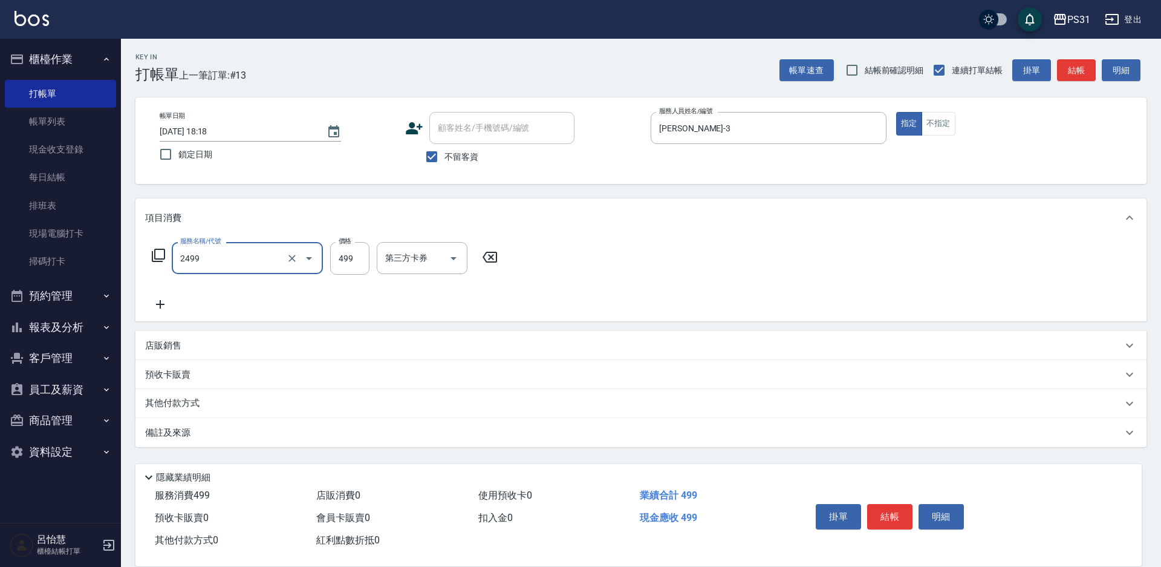
type input "499洗剪套餐(2499)"
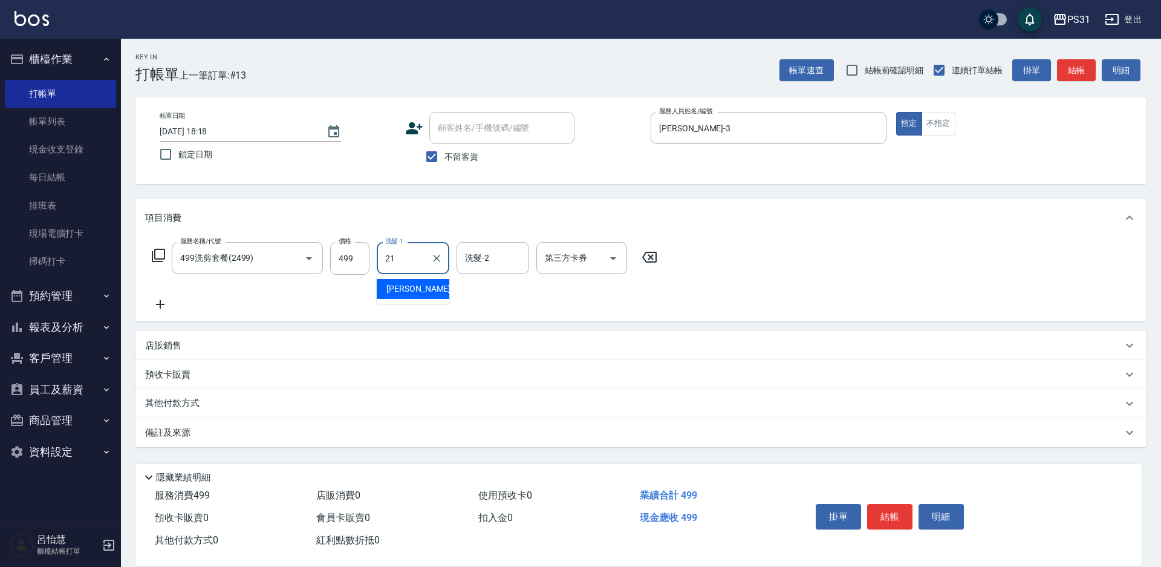
type input "[PERSON_NAME]-21"
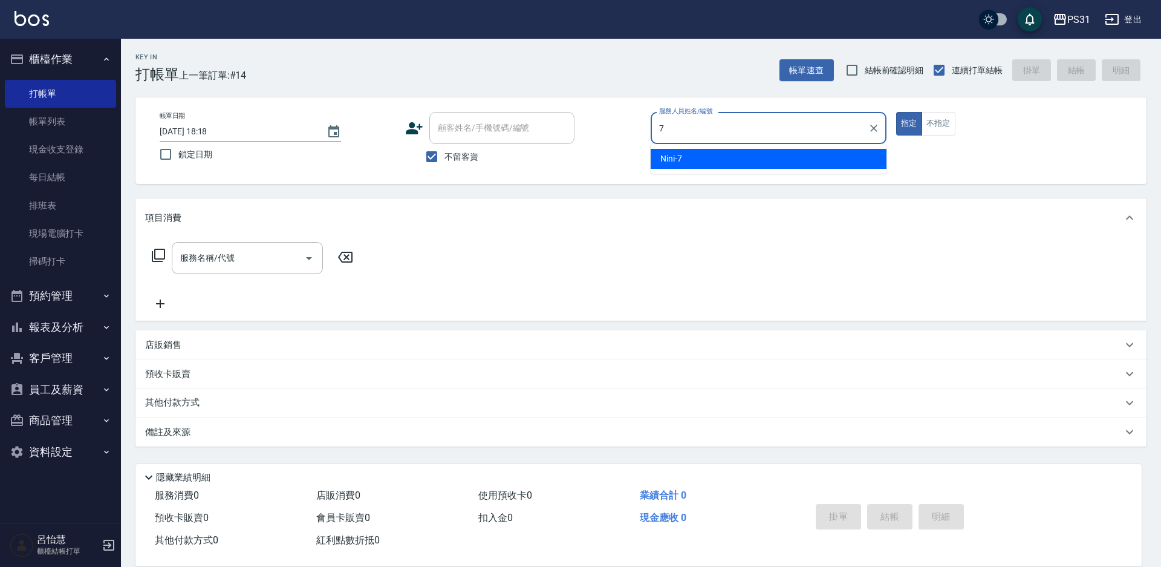
type input "Nini-7"
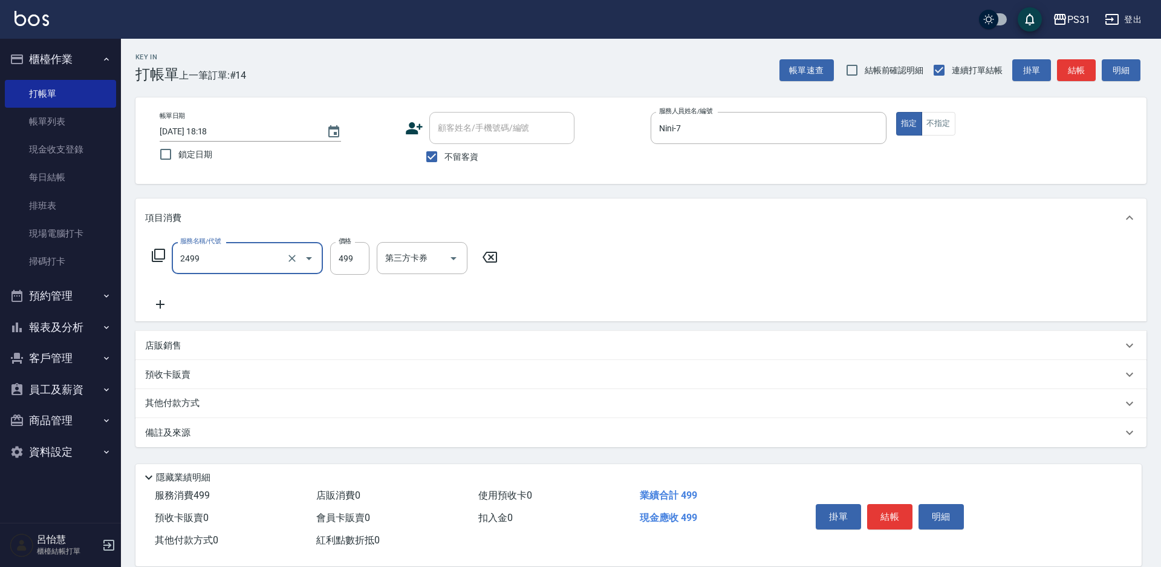
type input "499洗剪套餐(2499)"
type input "449"
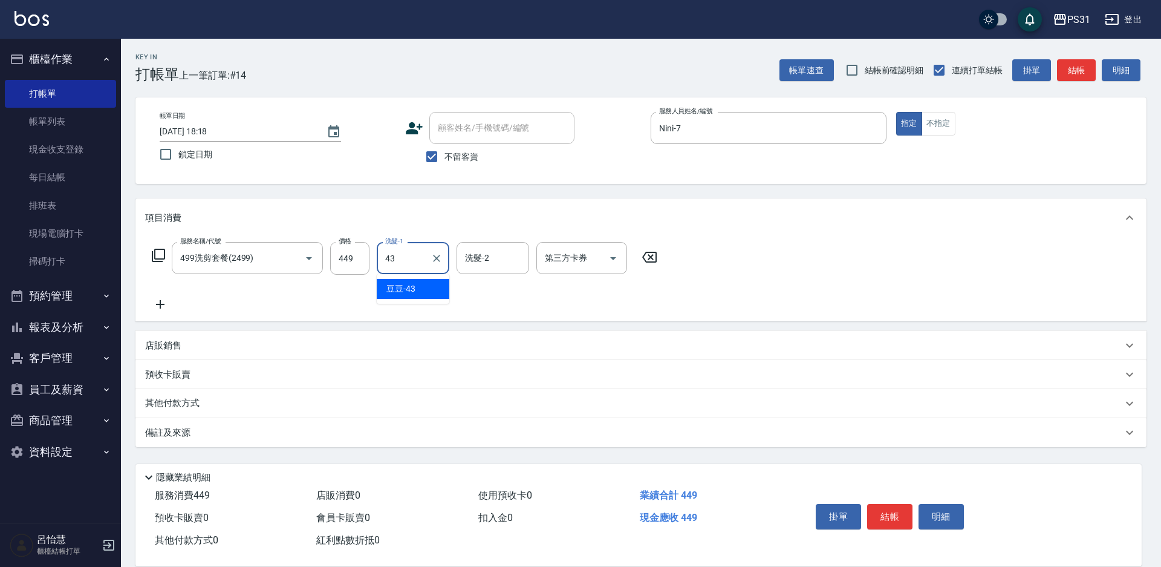
type input "豆豆-43"
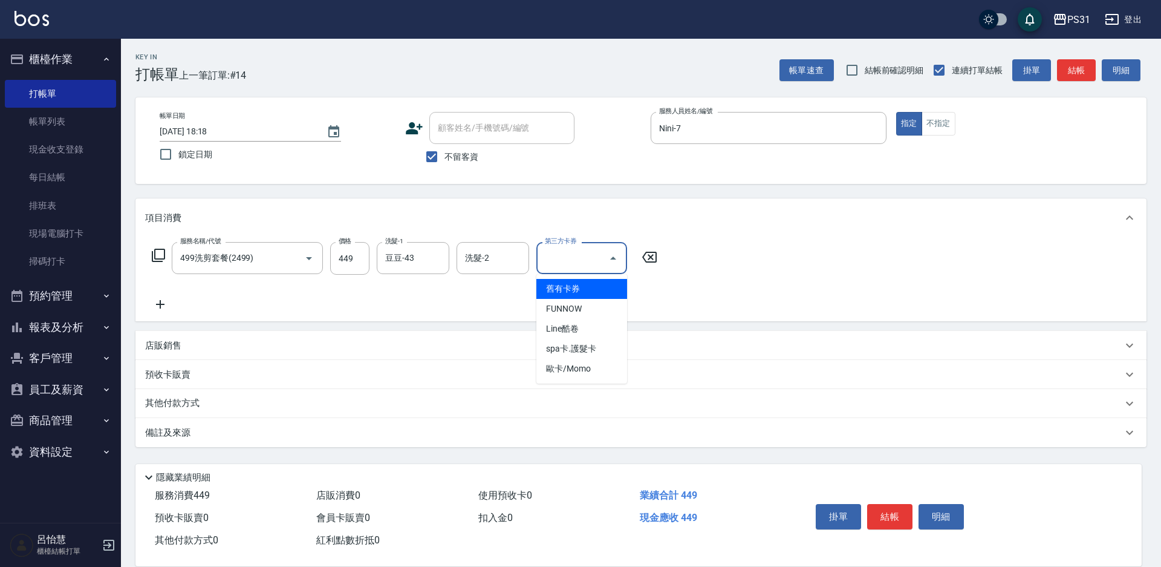
type input "舊有卡券"
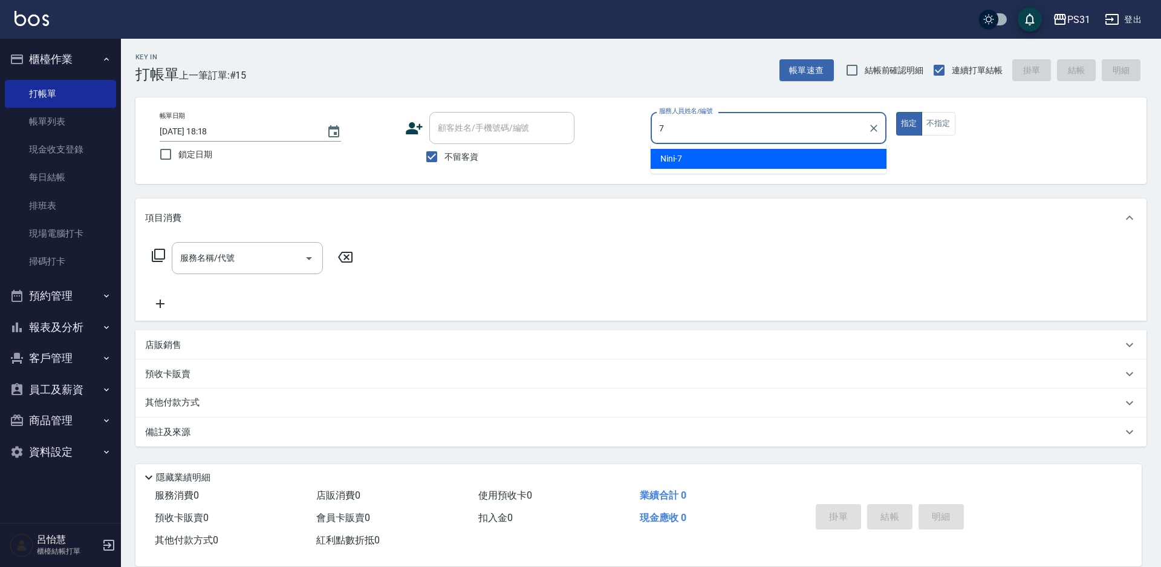
type input "Nini-7"
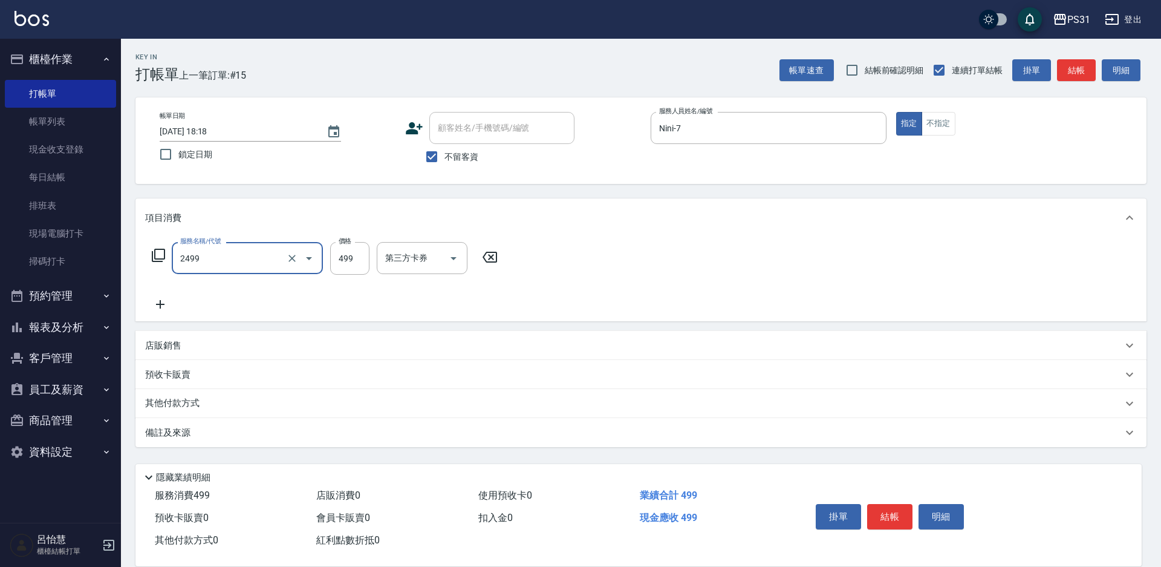
type input "499洗剪套餐(2499)"
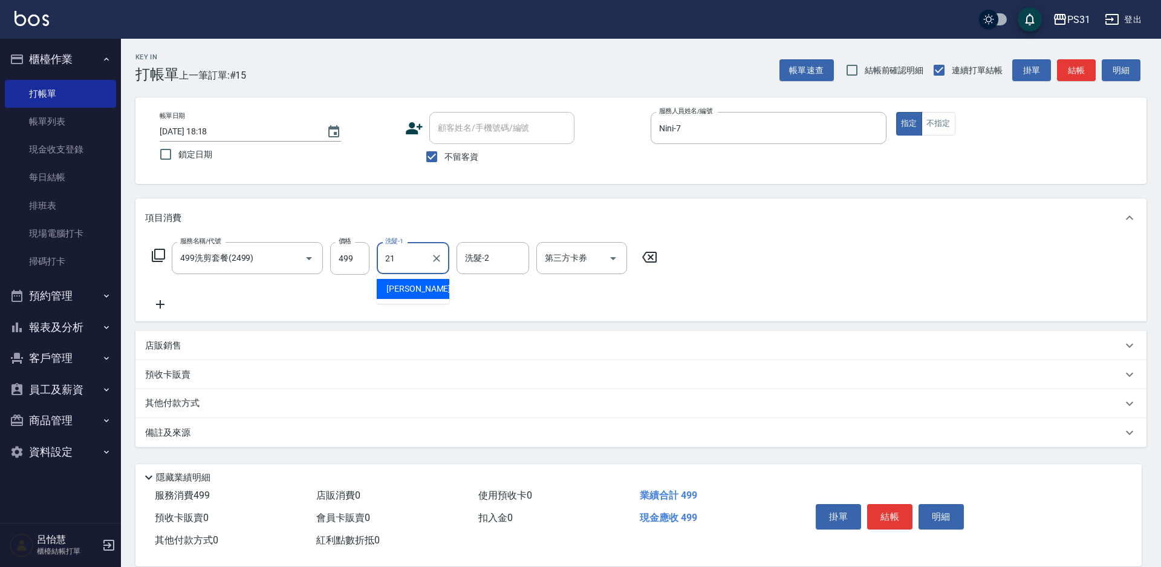
type input "[PERSON_NAME]-21"
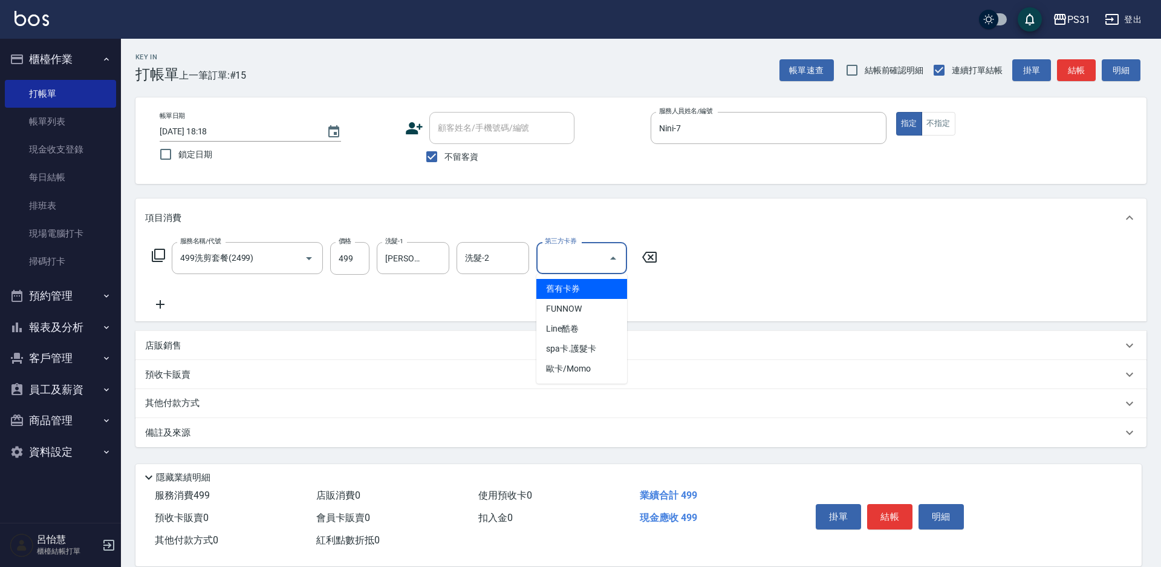
type input "舊有卡券"
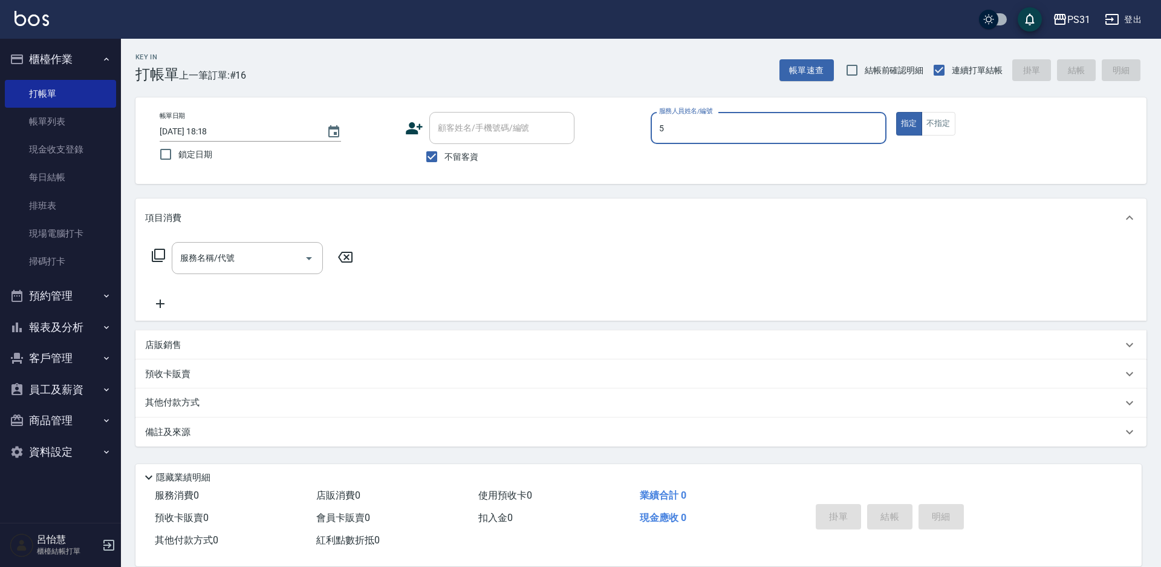
type input "Eco-5"
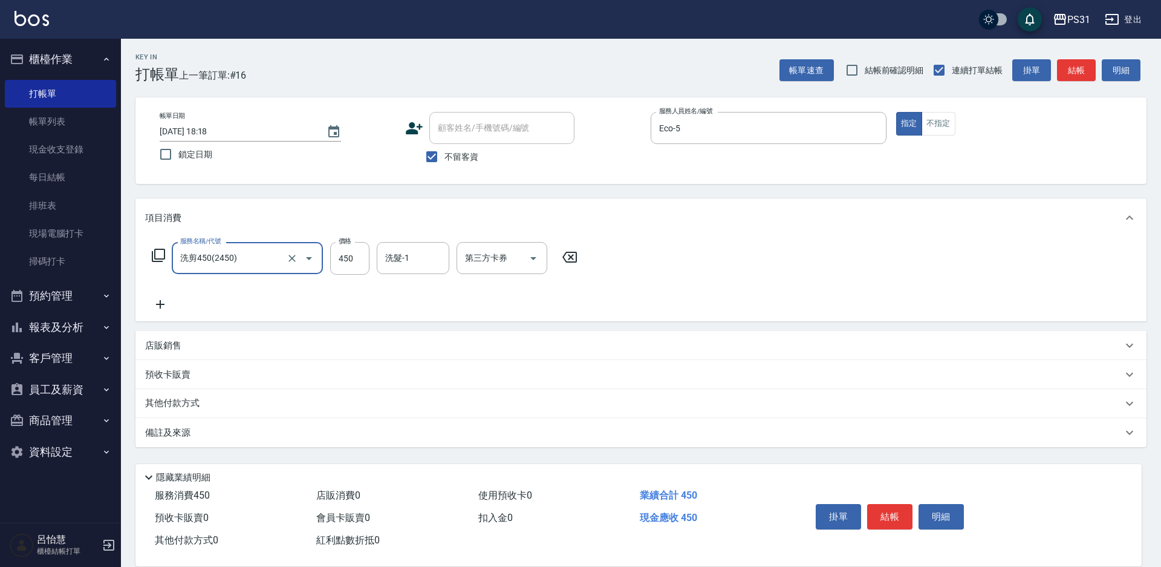
type input "洗剪450(2450)"
type input "[PERSON_NAME]-34"
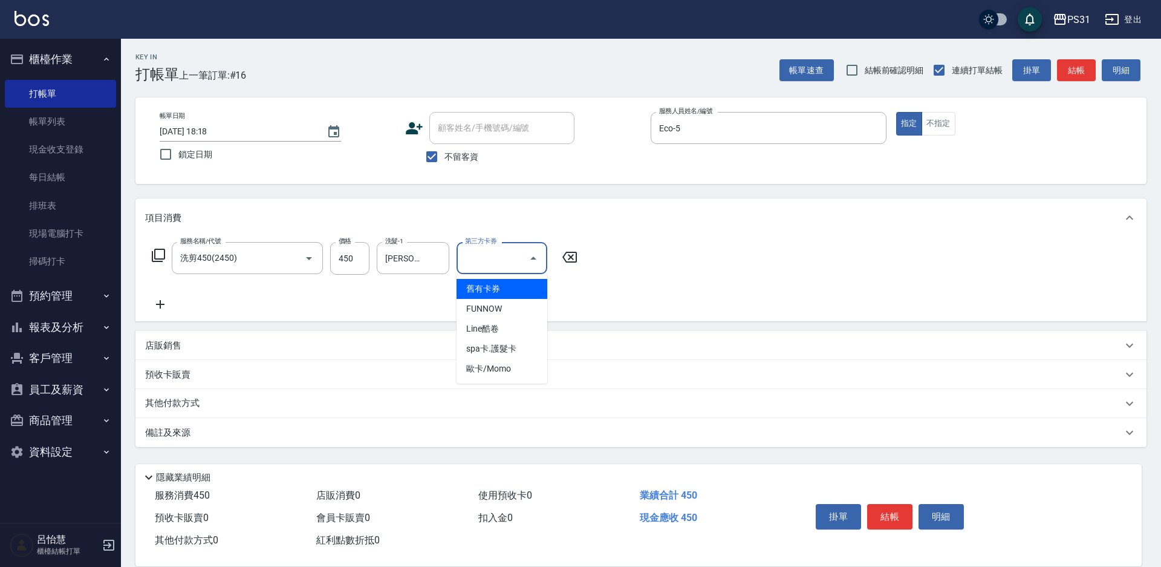
type input "舊有卡券"
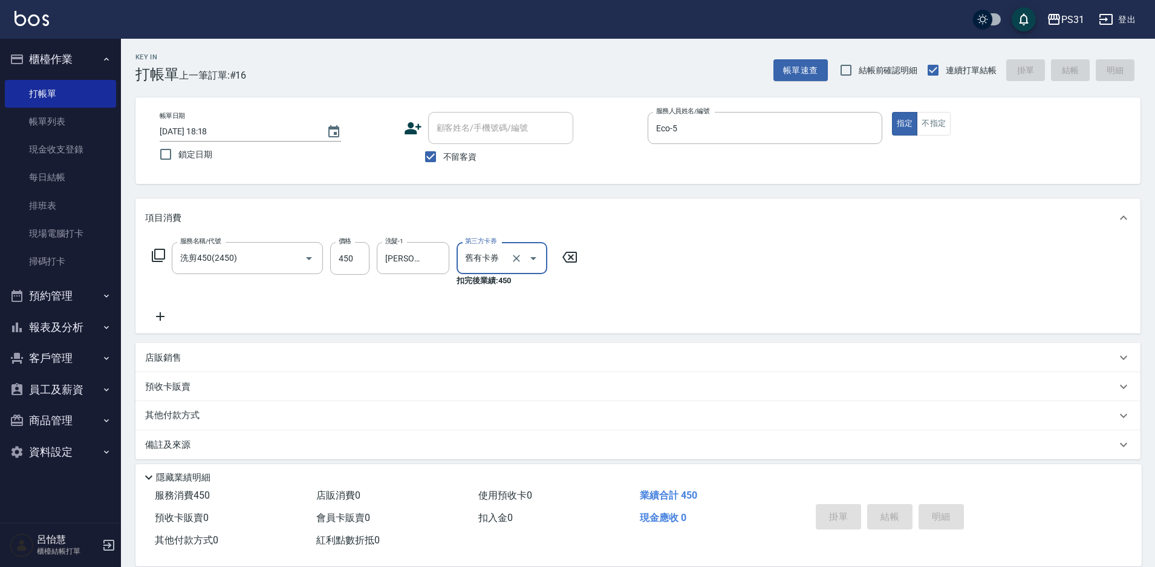
type input "[DATE] 18:19"
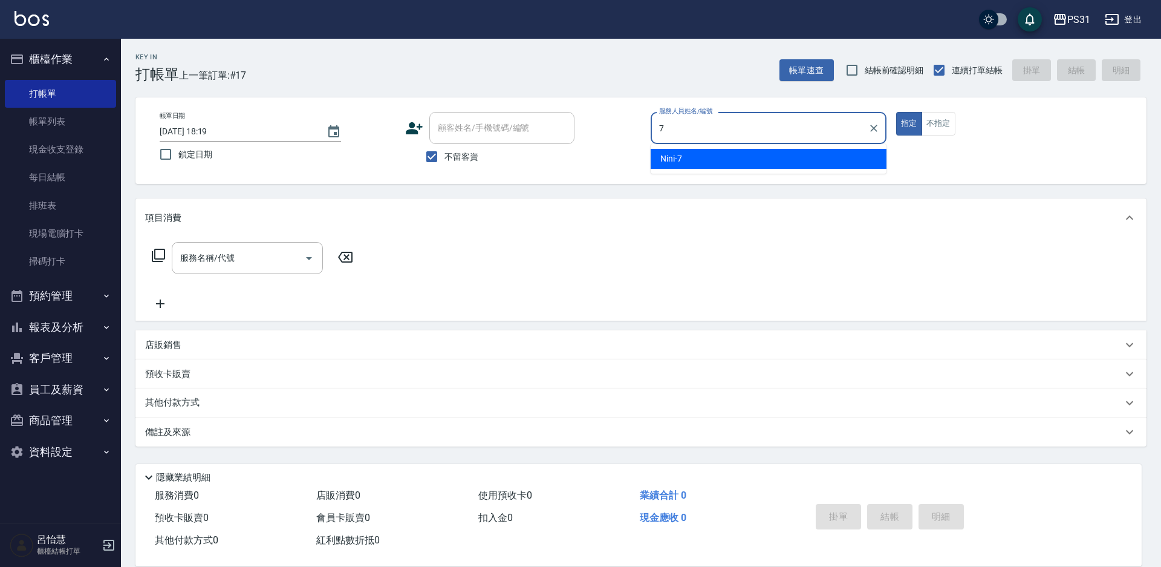
type input "Nini-7"
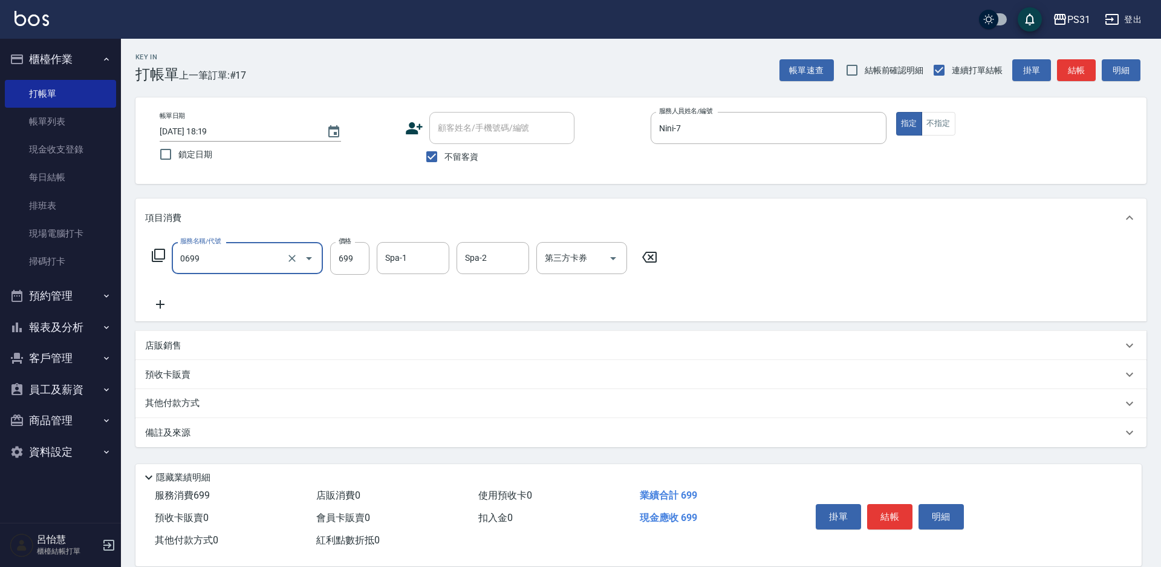
type input "精油699(0699)"
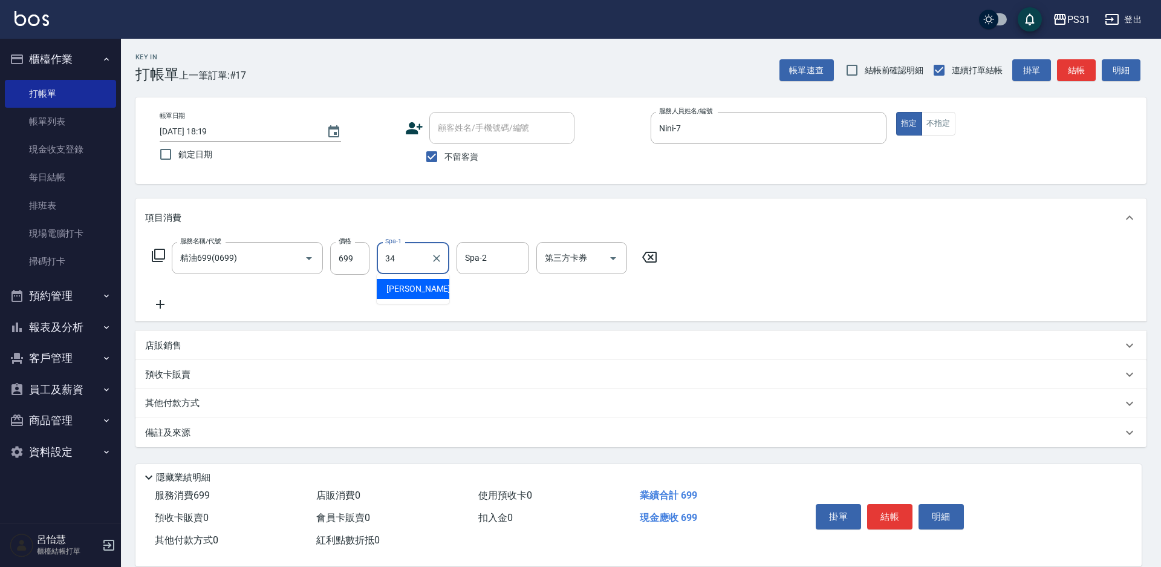
type input "[PERSON_NAME]-34"
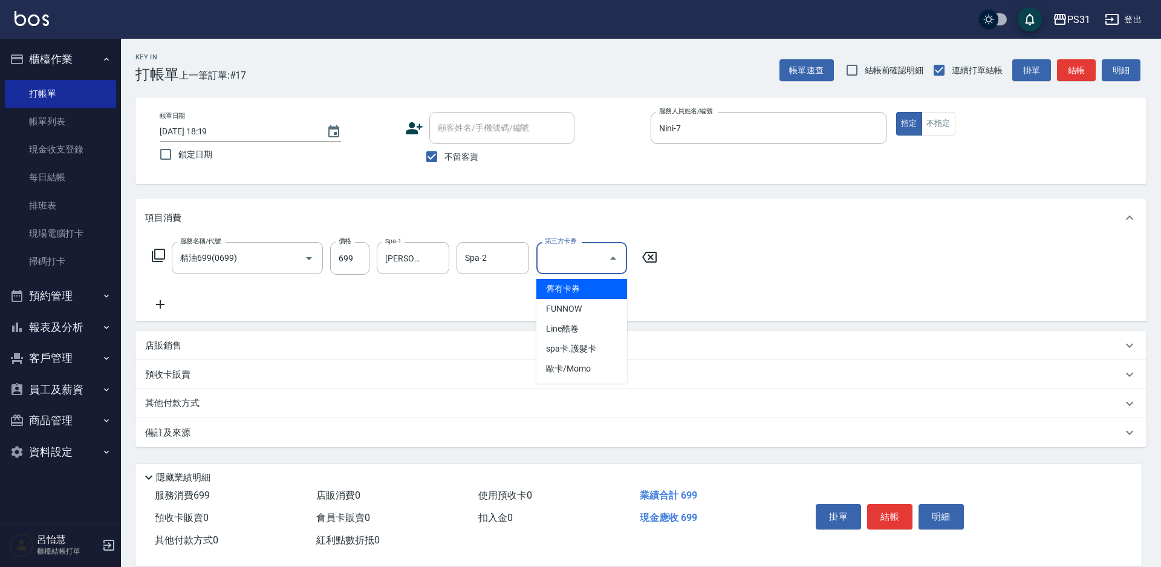
type input "舊有卡券"
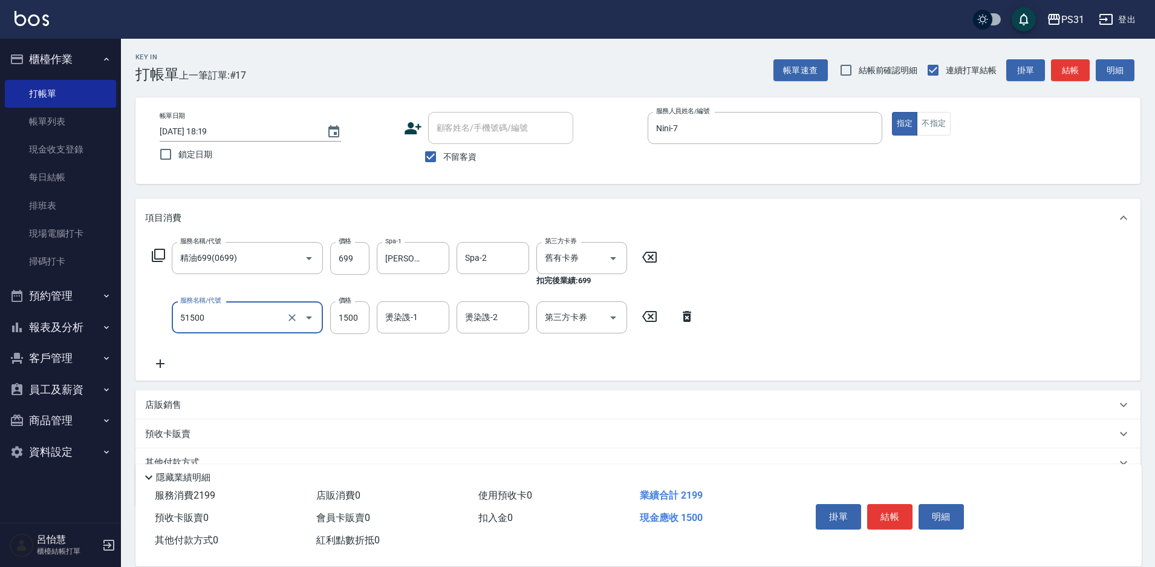
type input "鉑金護髮(51500)"
type input "24"
click at [402, 298] on div "服務名稱/代號 精油699(0699) 服務名稱/代號 價格 699 價格 Spa-1 鈺欣-34 Spa-1 Spa-2 Spa-2 第三方卡券 舊有卡券 …" at bounding box center [423, 306] width 557 height 129
click at [408, 314] on div "燙染謢-1 燙染謢-1" at bounding box center [413, 317] width 73 height 32
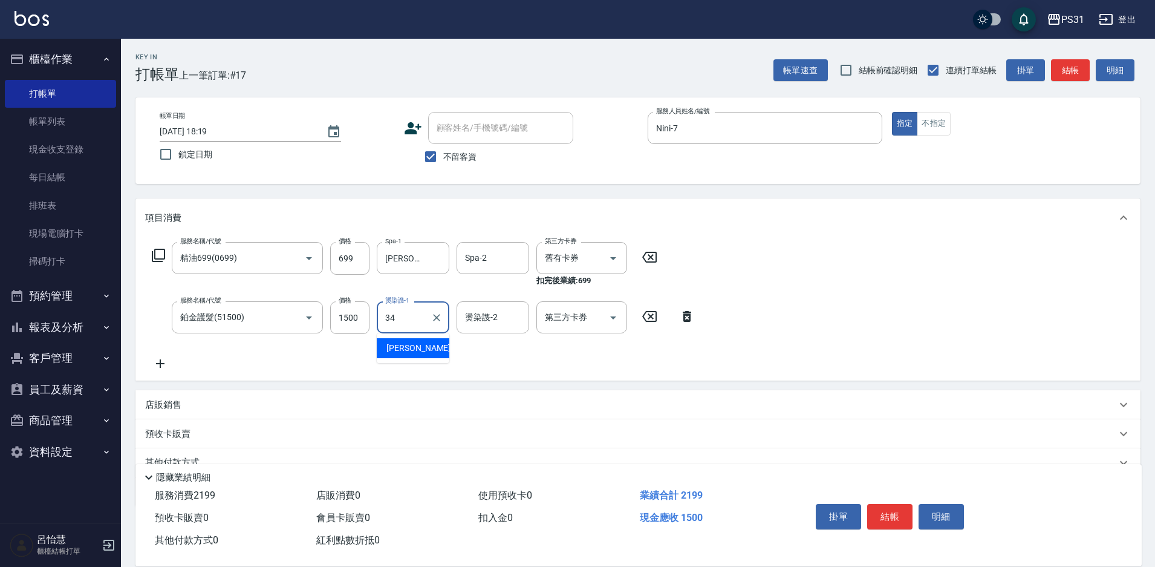
type input "[PERSON_NAME]-34"
type input "Nini-7"
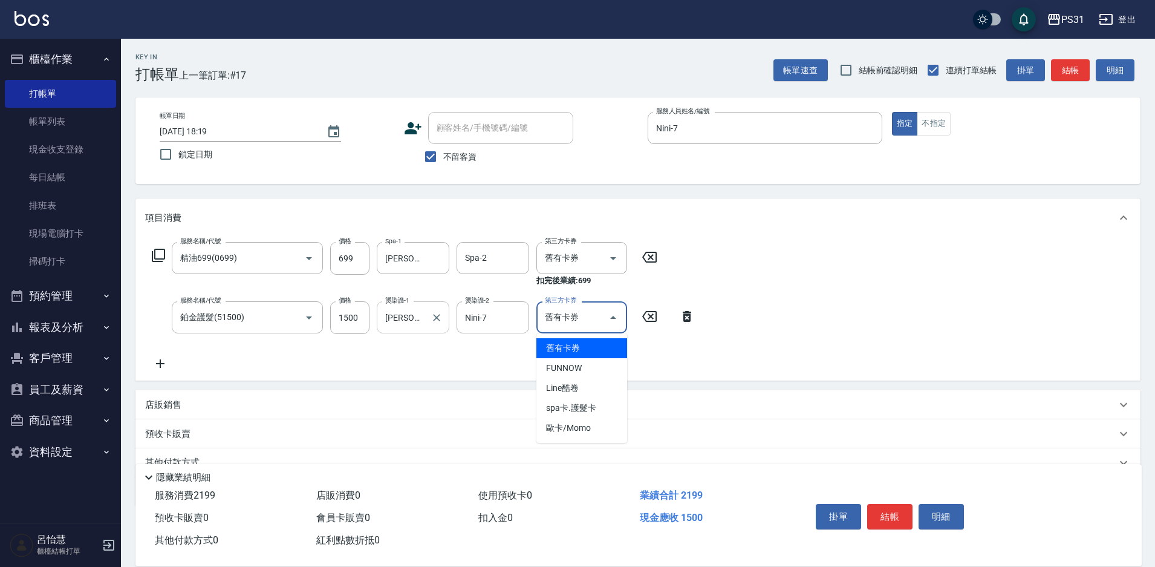
type input "舊有卡券"
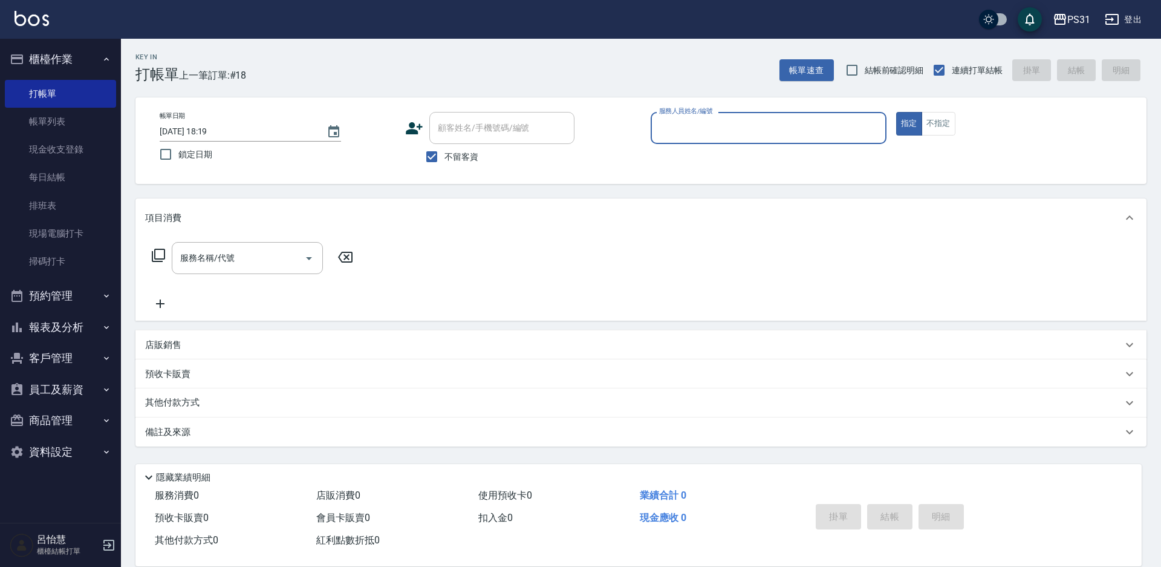
click at [50, 338] on button "報表及分析" at bounding box center [60, 326] width 111 height 31
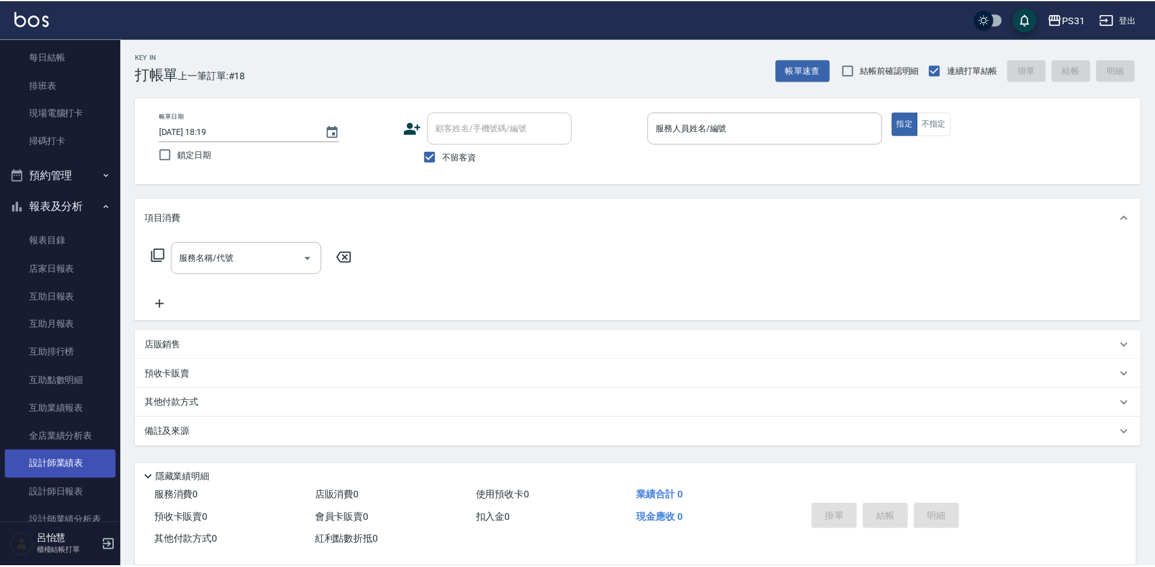
scroll to position [181, 0]
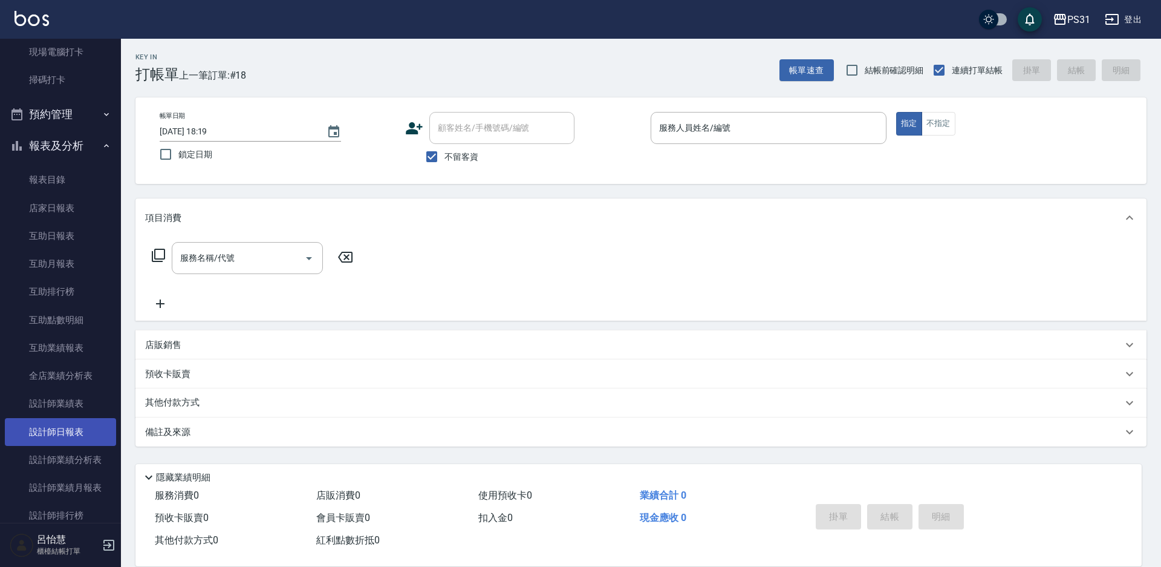
click at [82, 430] on link "設計師日報表" at bounding box center [60, 432] width 111 height 28
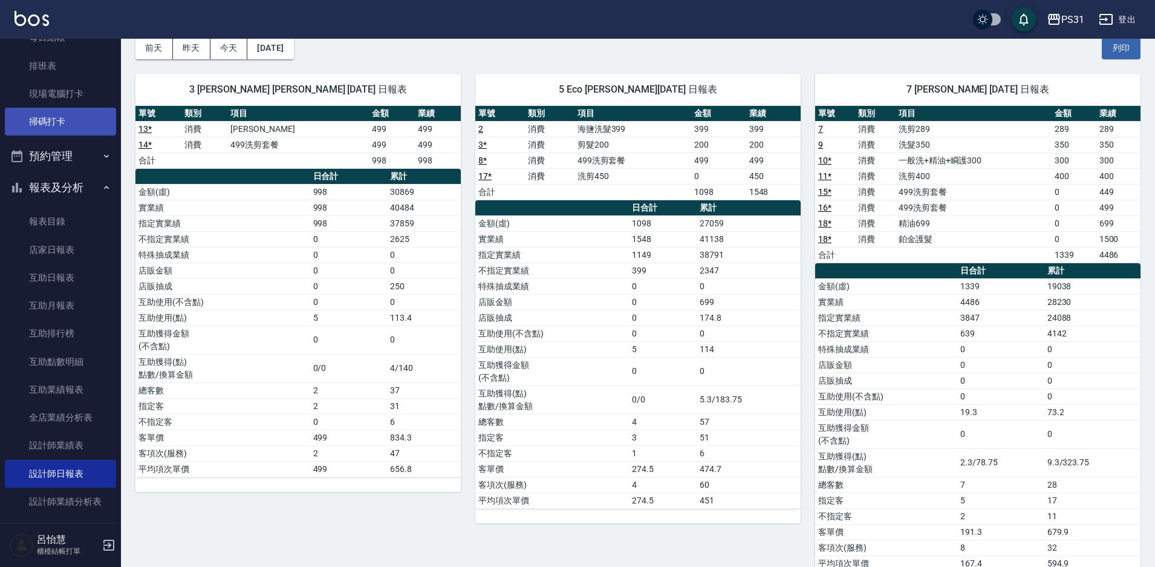
scroll to position [121, 0]
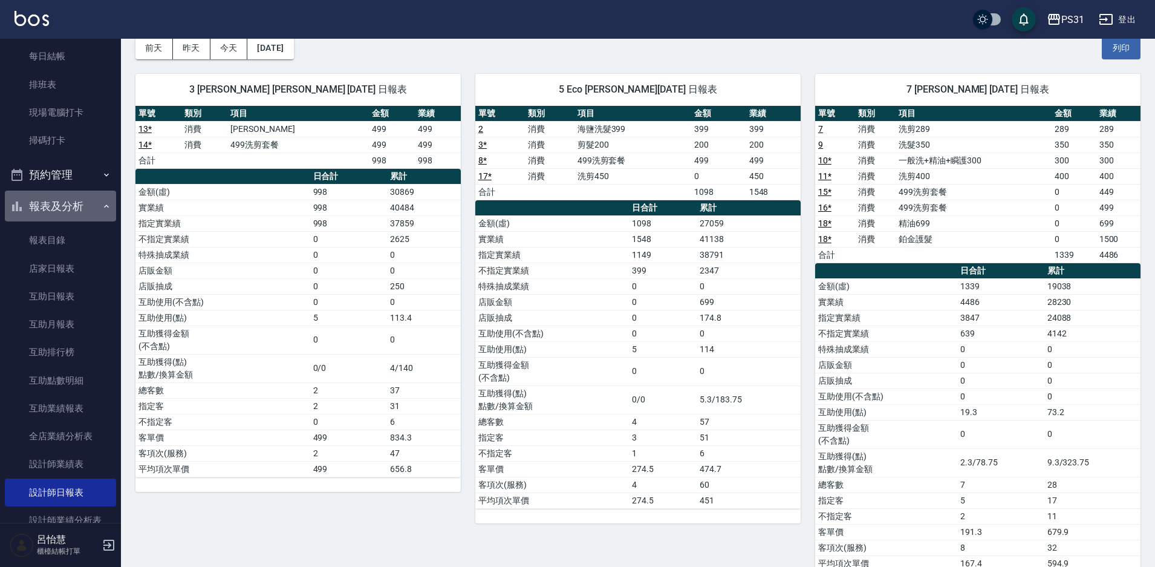
click at [64, 204] on button "報表及分析" at bounding box center [60, 205] width 111 height 31
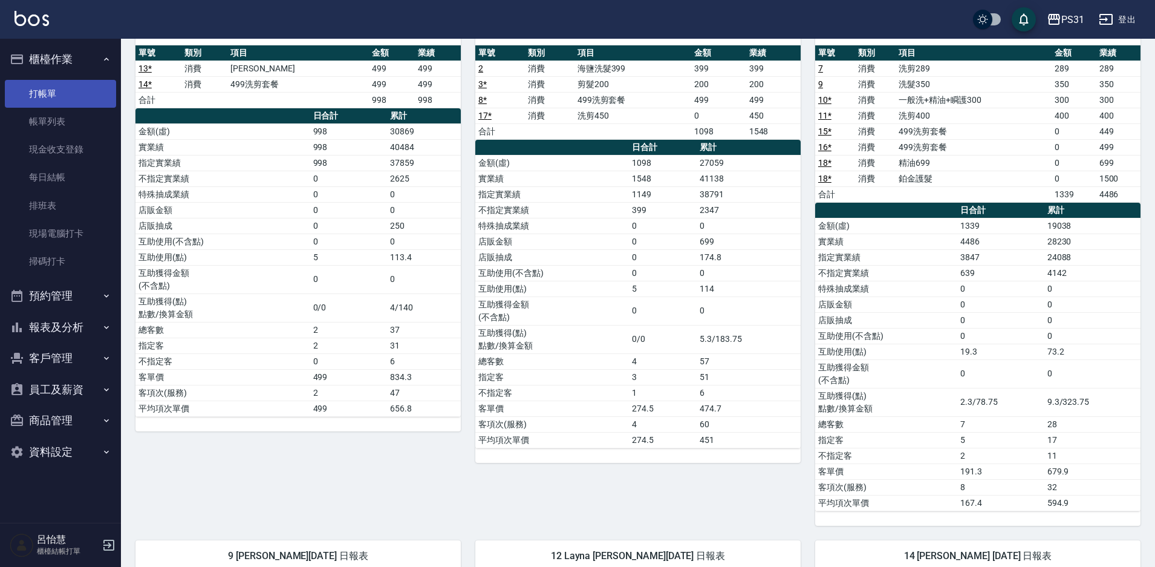
click at [59, 96] on link "打帳單" at bounding box center [60, 94] width 111 height 28
